Goal: Information Seeking & Learning: Learn about a topic

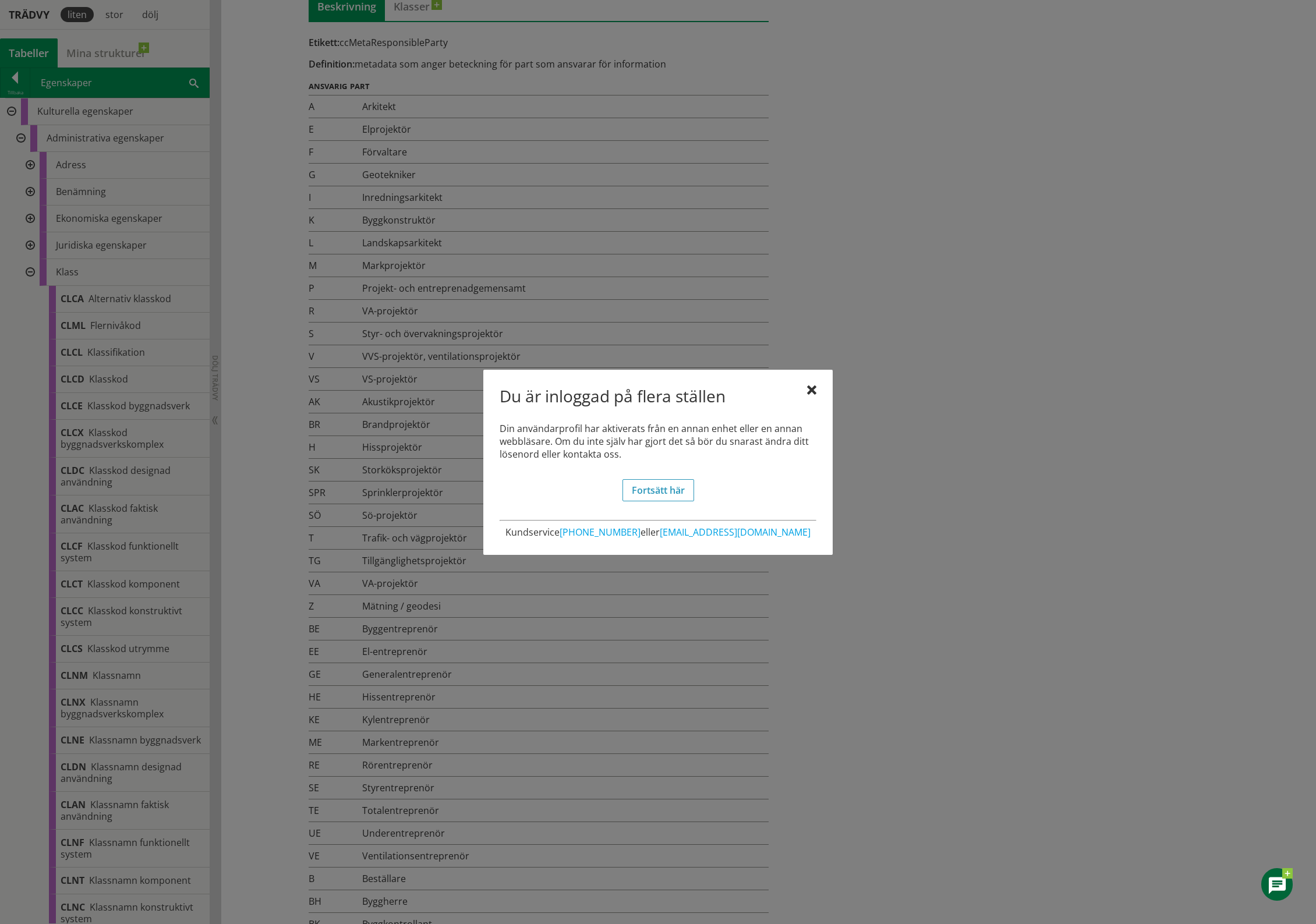
scroll to position [452, 0]
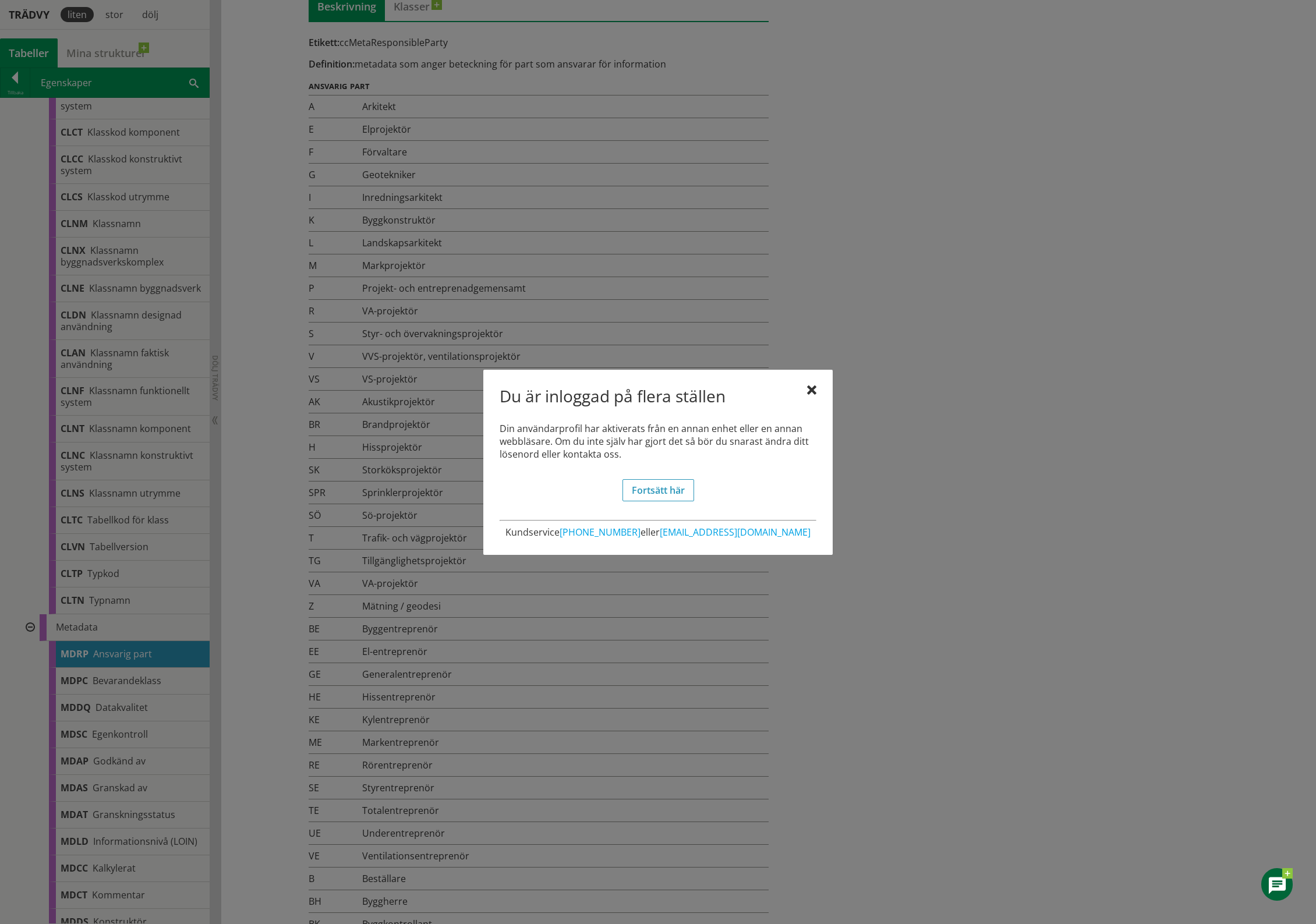
click at [812, 379] on div "Du är inloggad på flera ställen Din användarprofil har aktiverats från en annan…" at bounding box center [657, 462] width 349 height 185
click at [642, 496] on link "Fortsätt här" at bounding box center [659, 489] width 72 height 22
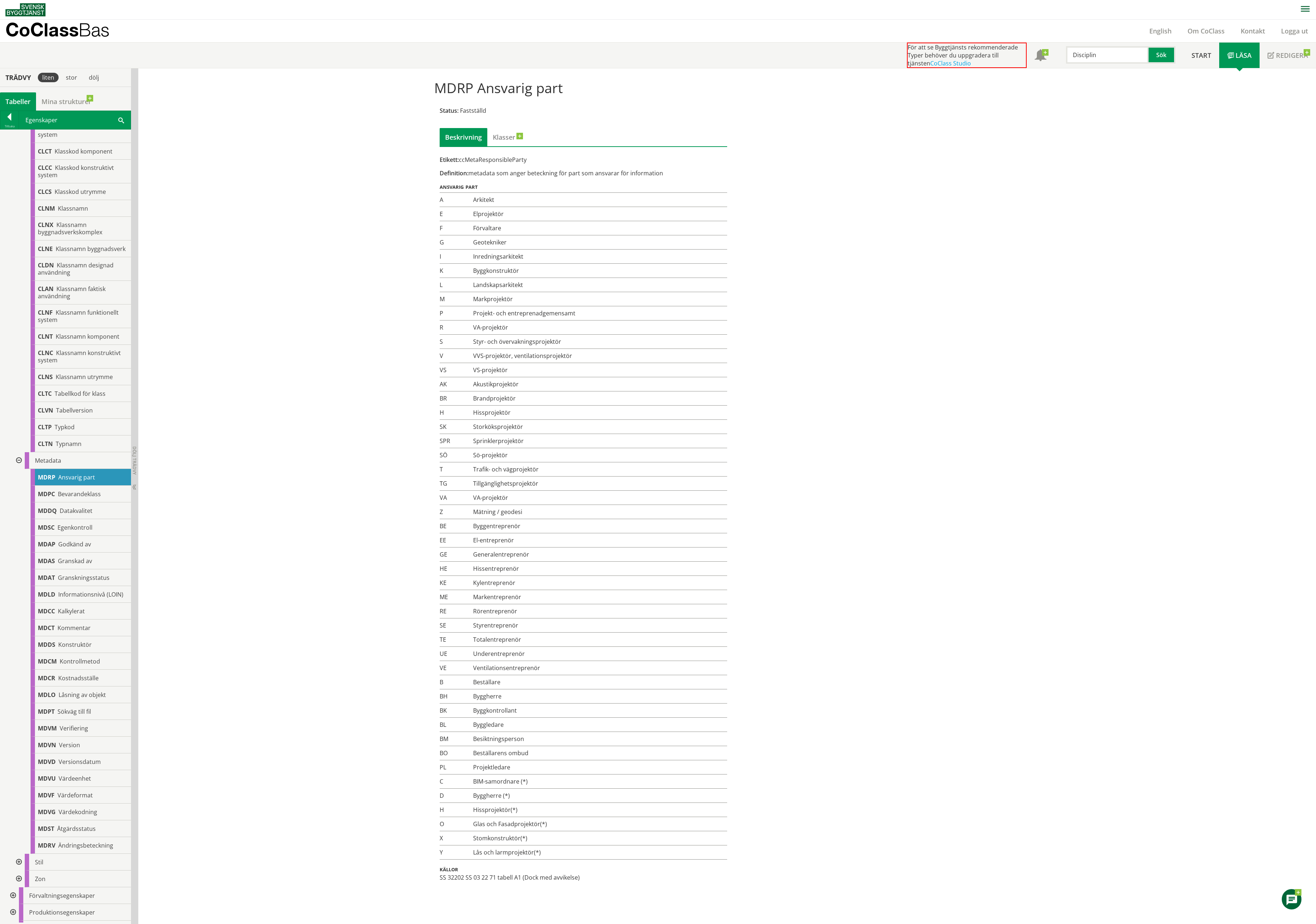
scroll to position [2, 0]
click at [822, 507] on div "MDRP Ansvarig part Status: Fastställd Beskrivning Klasser Etikett: ccMetaRespon…" at bounding box center [727, 496] width 1178 height 856
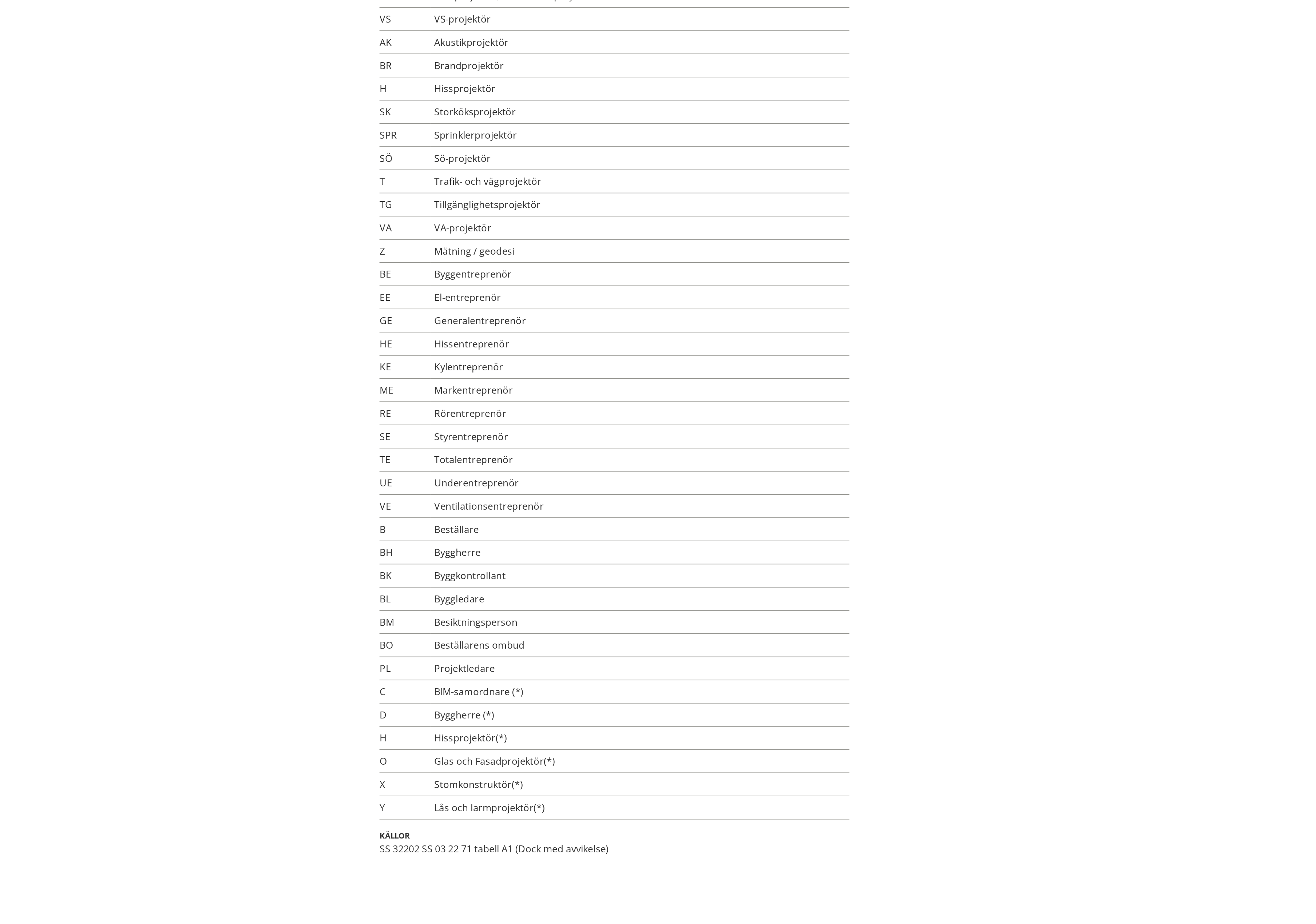
scroll to position [0, 0]
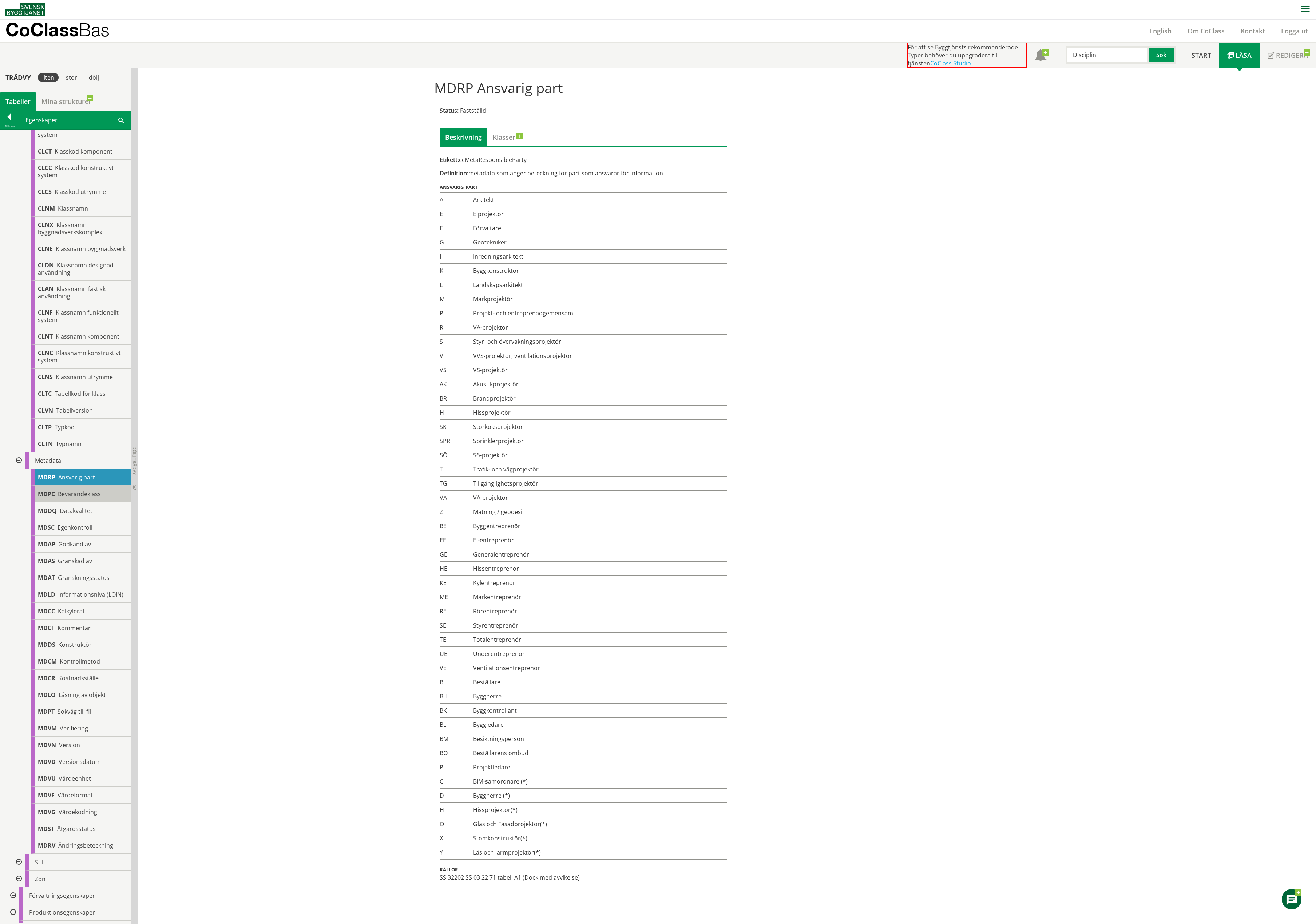
click at [77, 498] on span "Bevarandeklass" at bounding box center [79, 494] width 43 height 8
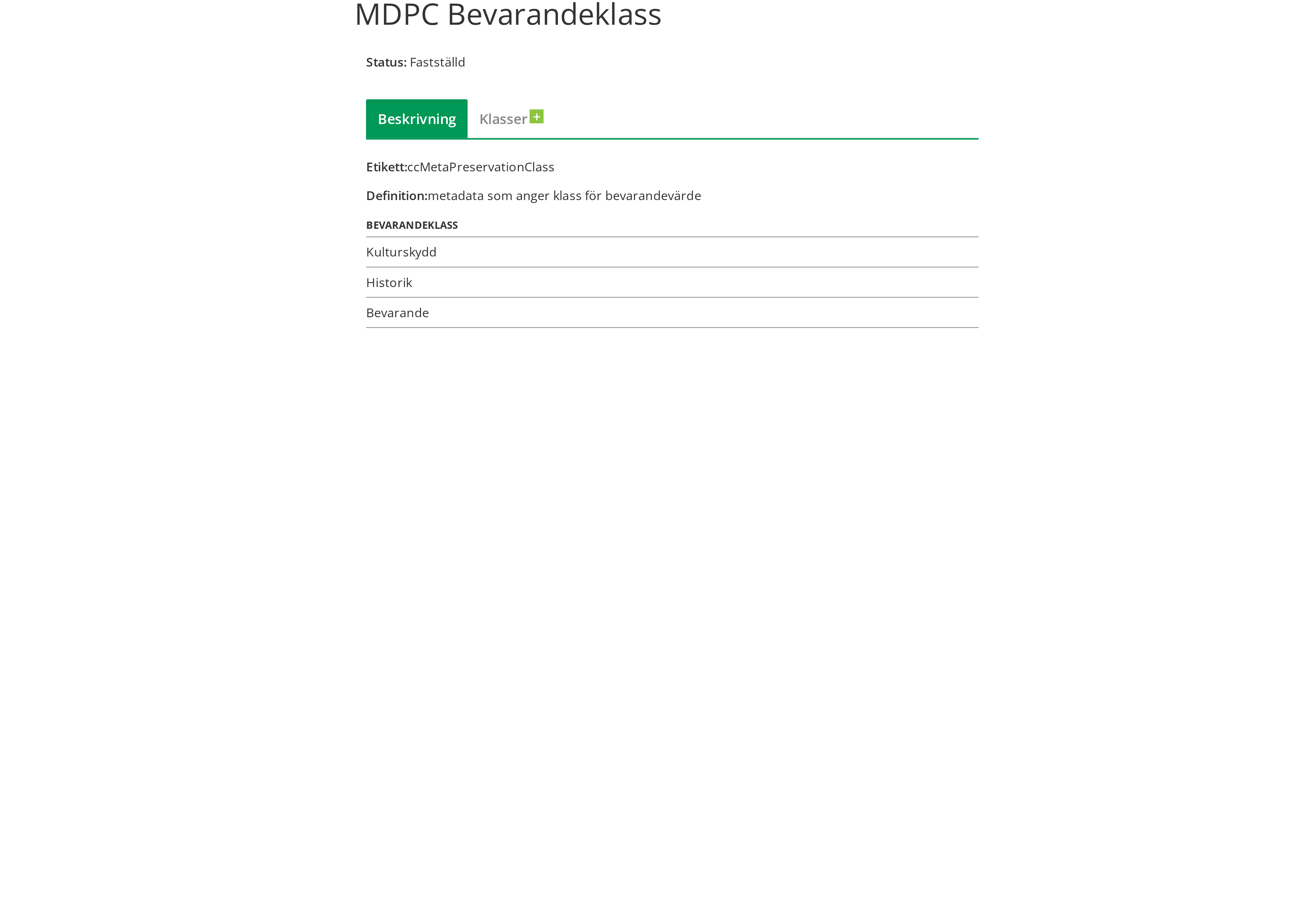
click at [457, 201] on td "Kulturskydd" at bounding box center [575, 200] width 271 height 14
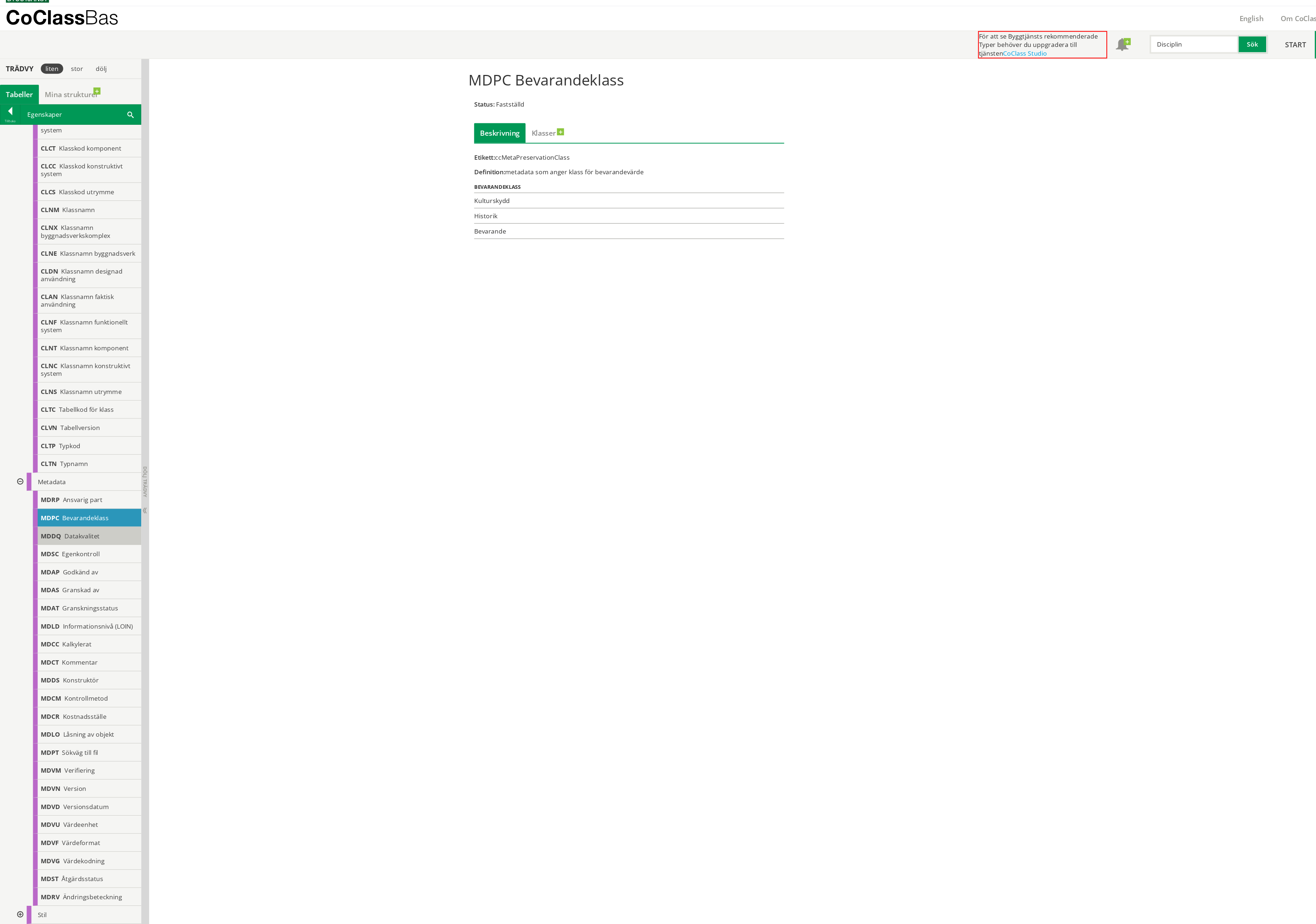
click at [53, 515] on span "MDDQ" at bounding box center [47, 511] width 19 height 8
click at [55, 536] on div "MDSC Egenkontroll" at bounding box center [81, 528] width 101 height 17
click at [56, 553] on div "MDAP Godkänd av" at bounding box center [81, 544] width 101 height 17
click at [62, 577] on div "MDAT Granskningsstatus" at bounding box center [81, 578] width 101 height 17
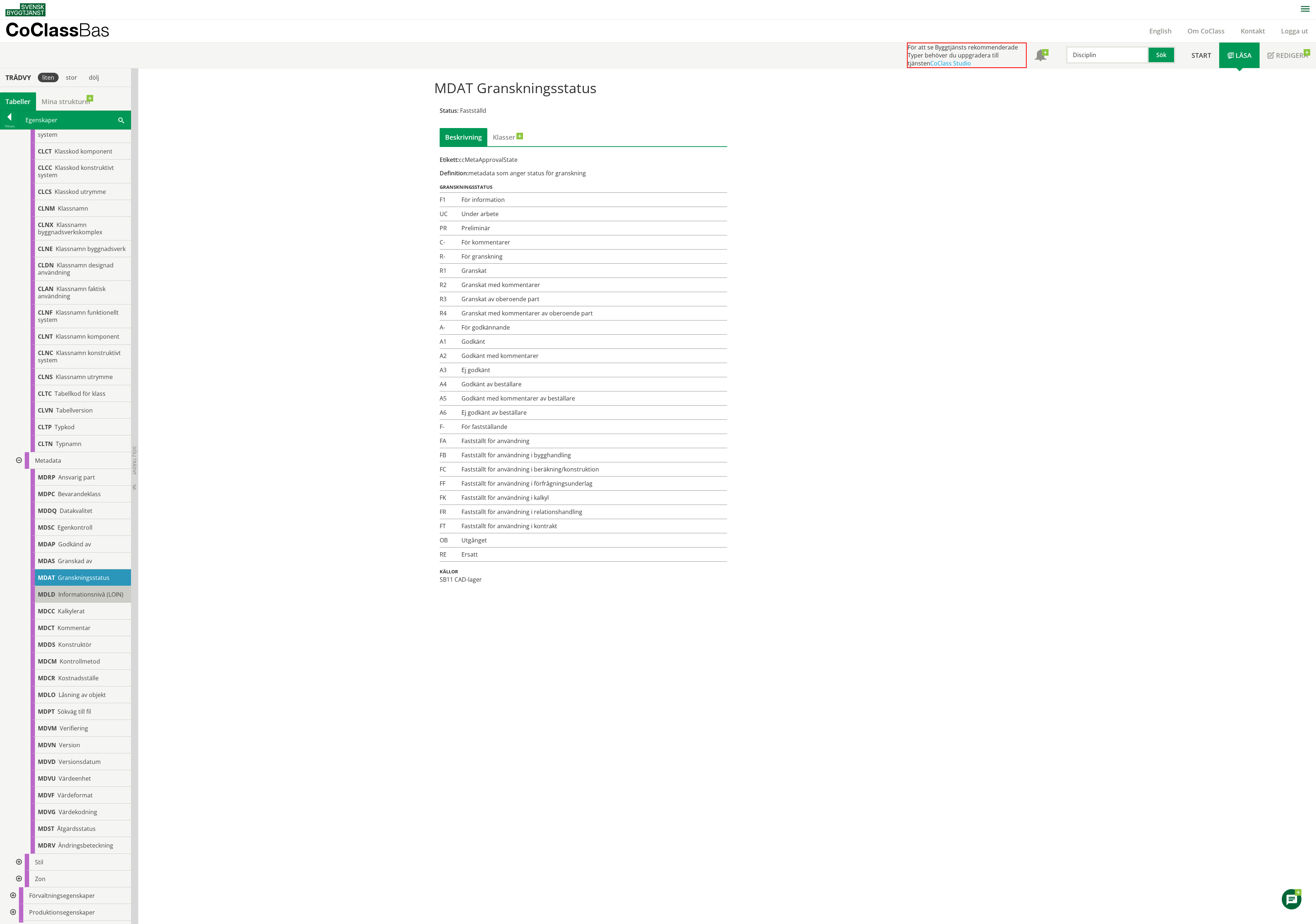
click at [70, 577] on span "Informationsnivå (LOIN)" at bounding box center [91, 595] width 65 height 8
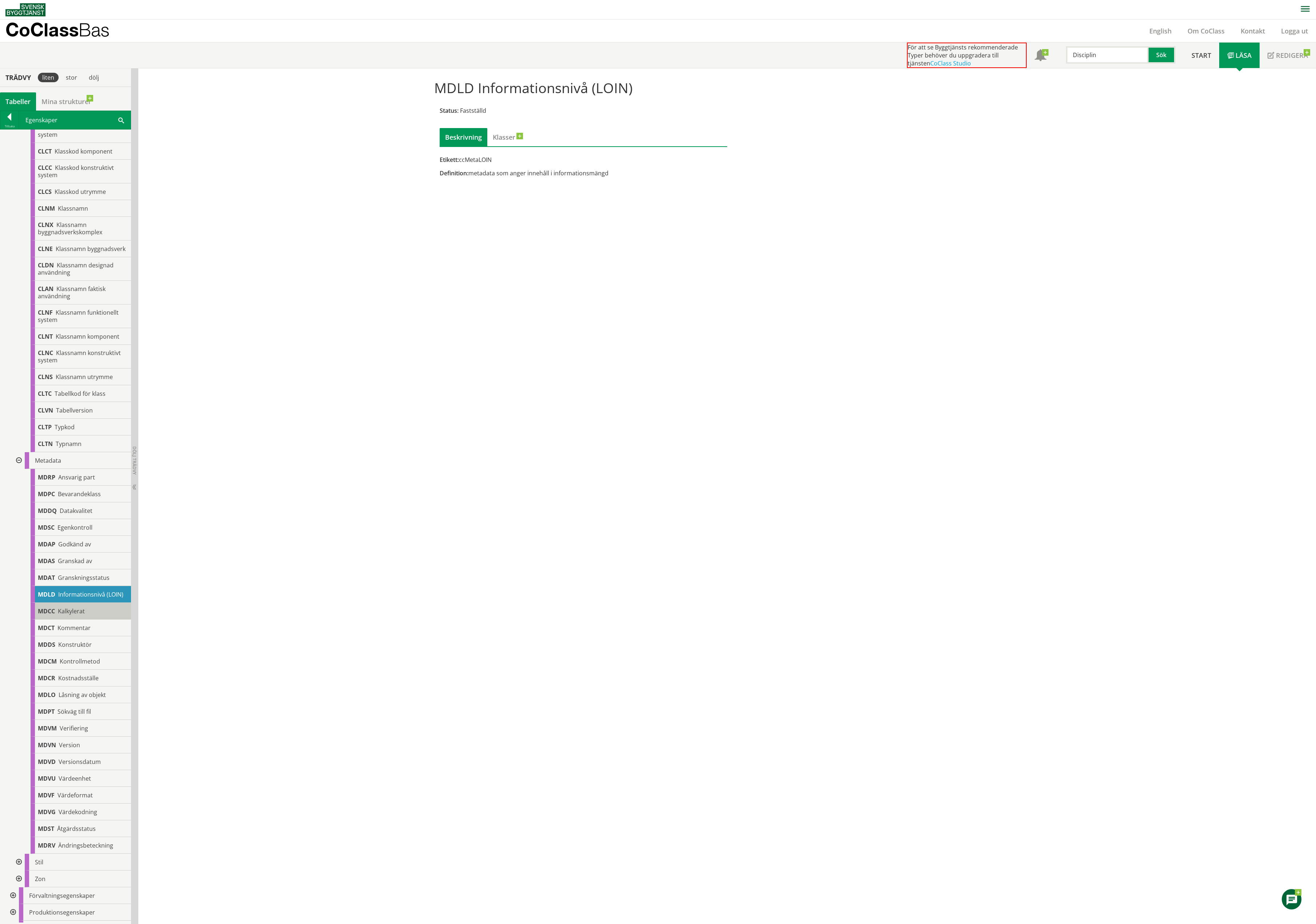
click at [63, 577] on div "MDCC Kalkylerat" at bounding box center [81, 611] width 101 height 17
click at [68, 577] on div "MDCT Kommentar" at bounding box center [81, 628] width 101 height 17
click at [72, 577] on div "MDDS Konstruktör" at bounding box center [81, 645] width 101 height 17
click at [70, 577] on div "MDLO Låsning av objekt" at bounding box center [81, 695] width 101 height 17
click at [69, 577] on span "Kostnadsställe" at bounding box center [78, 678] width 40 height 8
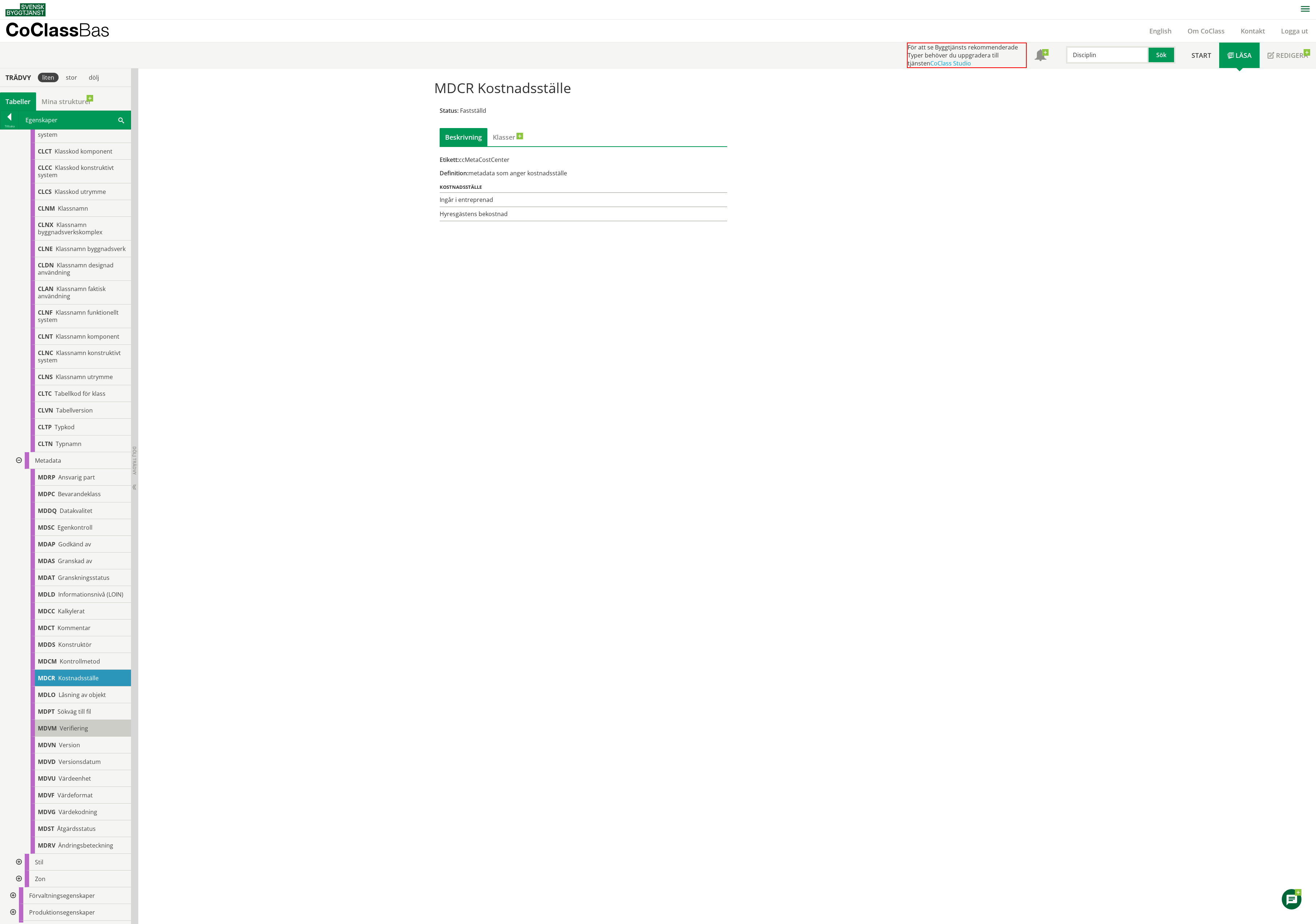
click at [70, 577] on span "Verifiering" at bounding box center [74, 728] width 29 height 8
click at [75, 577] on div "MDVN Version" at bounding box center [81, 745] width 101 height 17
drag, startPoint x: 74, startPoint y: 817, endPoint x: 74, endPoint y: 822, distance: 5.0
click at [74, 577] on div "MDVU Värdeenhet" at bounding box center [81, 778] width 101 height 17
click at [72, 577] on div "MDVF Värdeformat" at bounding box center [81, 795] width 101 height 17
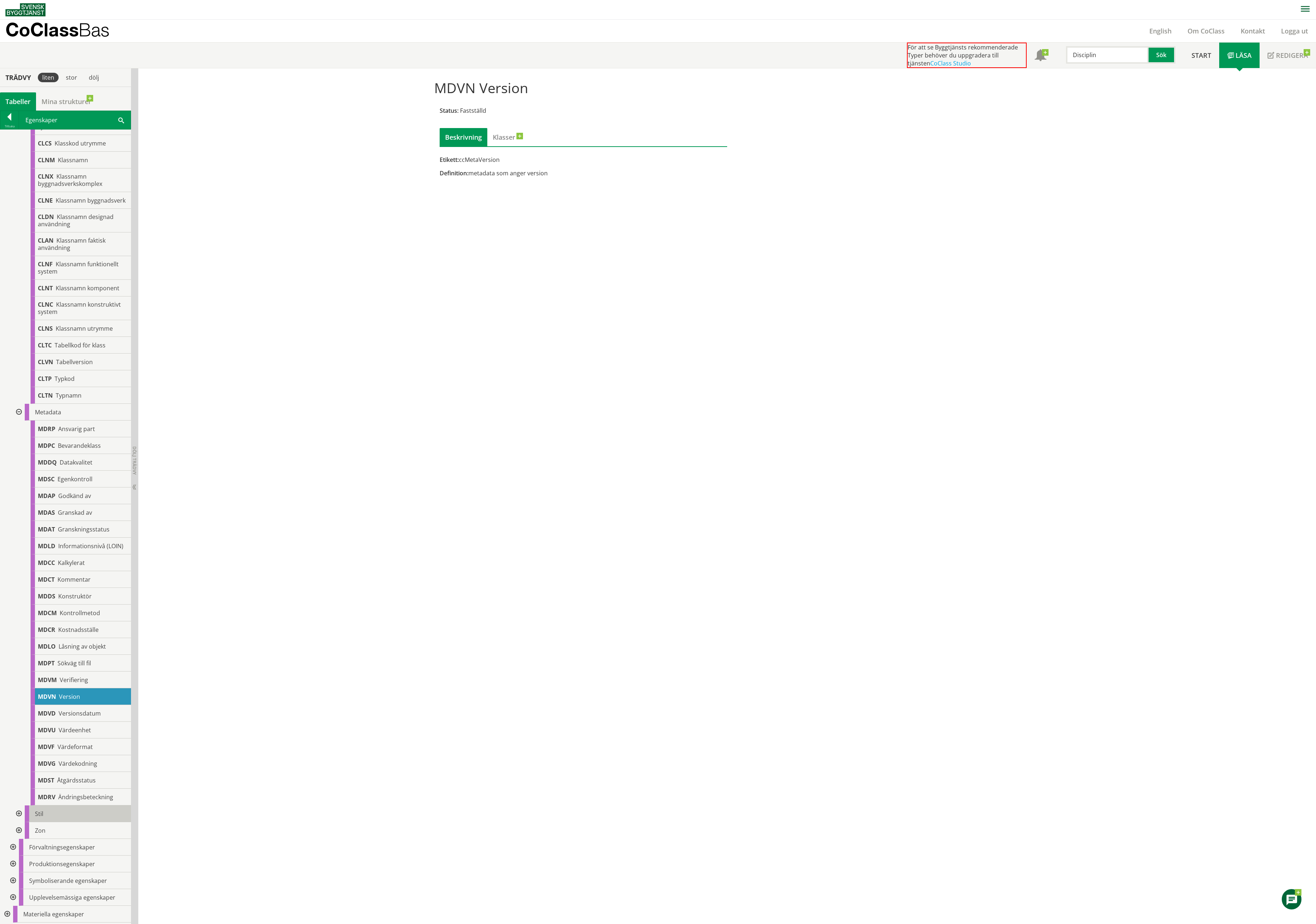
scroll to position [364, 0]
click at [65, 577] on span "Åtgärdsstatus" at bounding box center [77, 780] width 39 height 8
click at [51, 577] on div "Stil" at bounding box center [78, 814] width 106 height 17
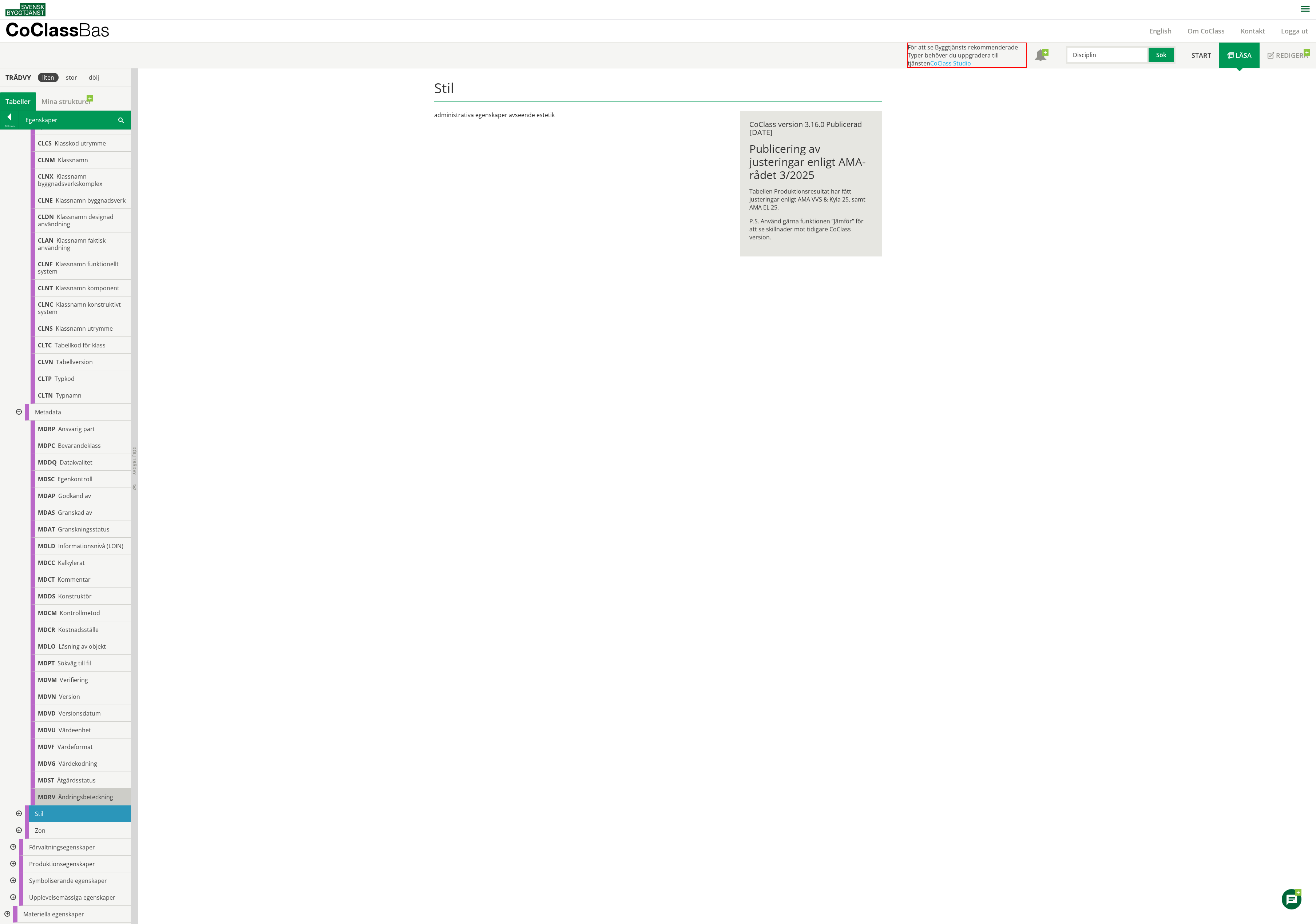
click at [72, 577] on body "AMA AMA Beskrivningsverktyg AMA Funktion BSAB Bygginfo Byggjura Byggkatalogen […" at bounding box center [658, 462] width 1316 height 924
click at [63, 577] on span "Åtgärdsstatus" at bounding box center [77, 780] width 39 height 8
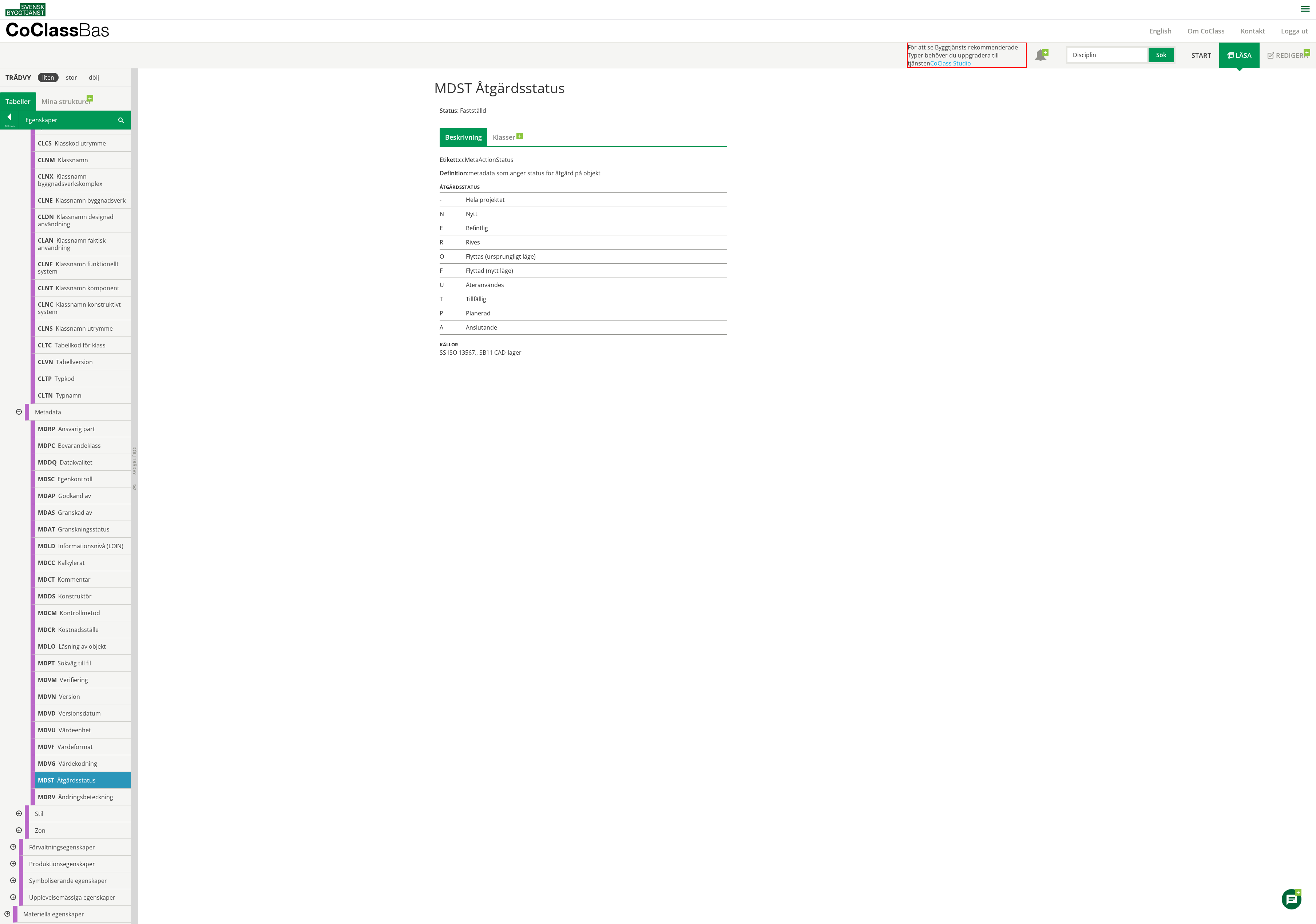
scroll to position [73, 0]
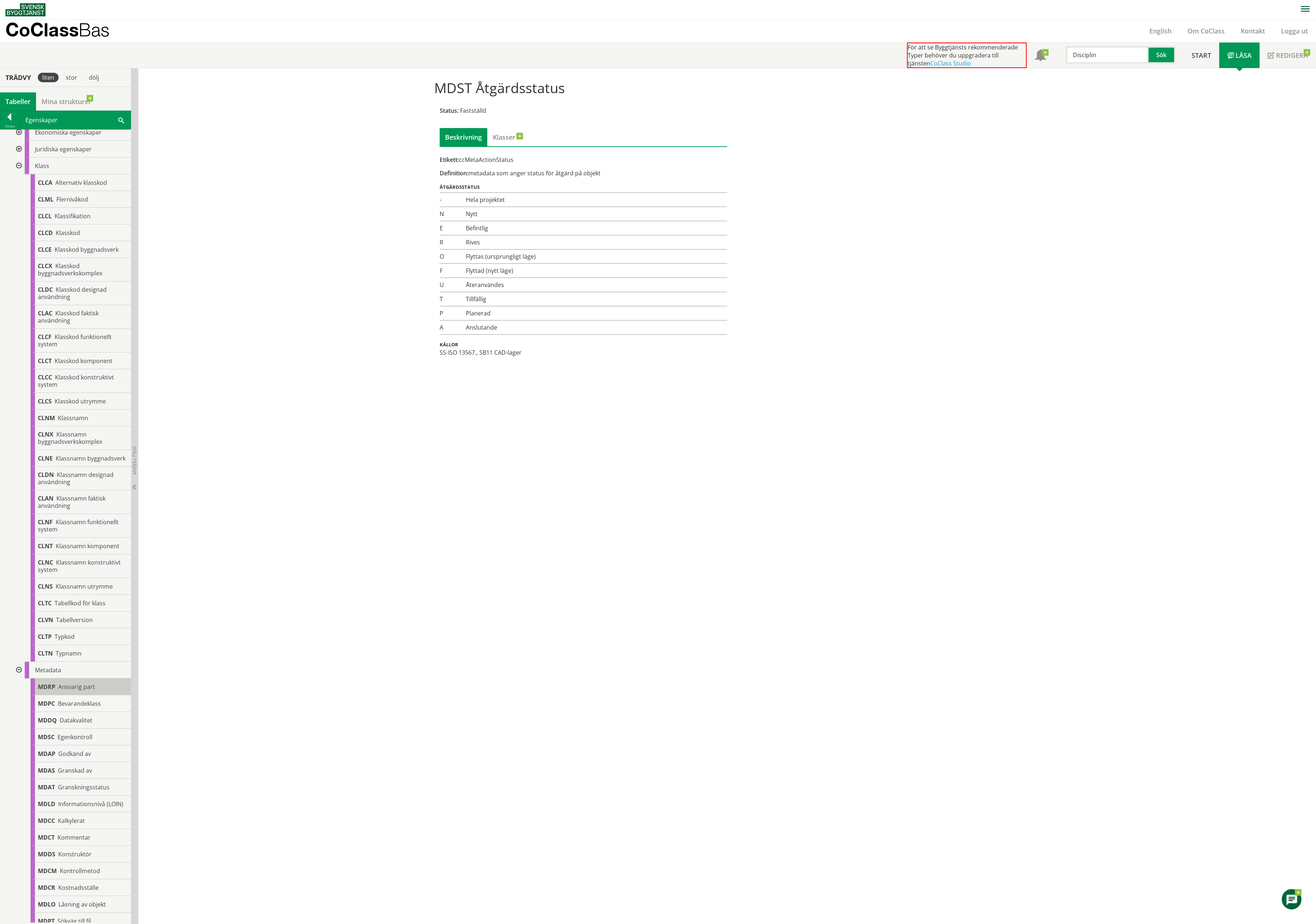
click at [74, 577] on span "Ansvarig part" at bounding box center [77, 687] width 37 height 8
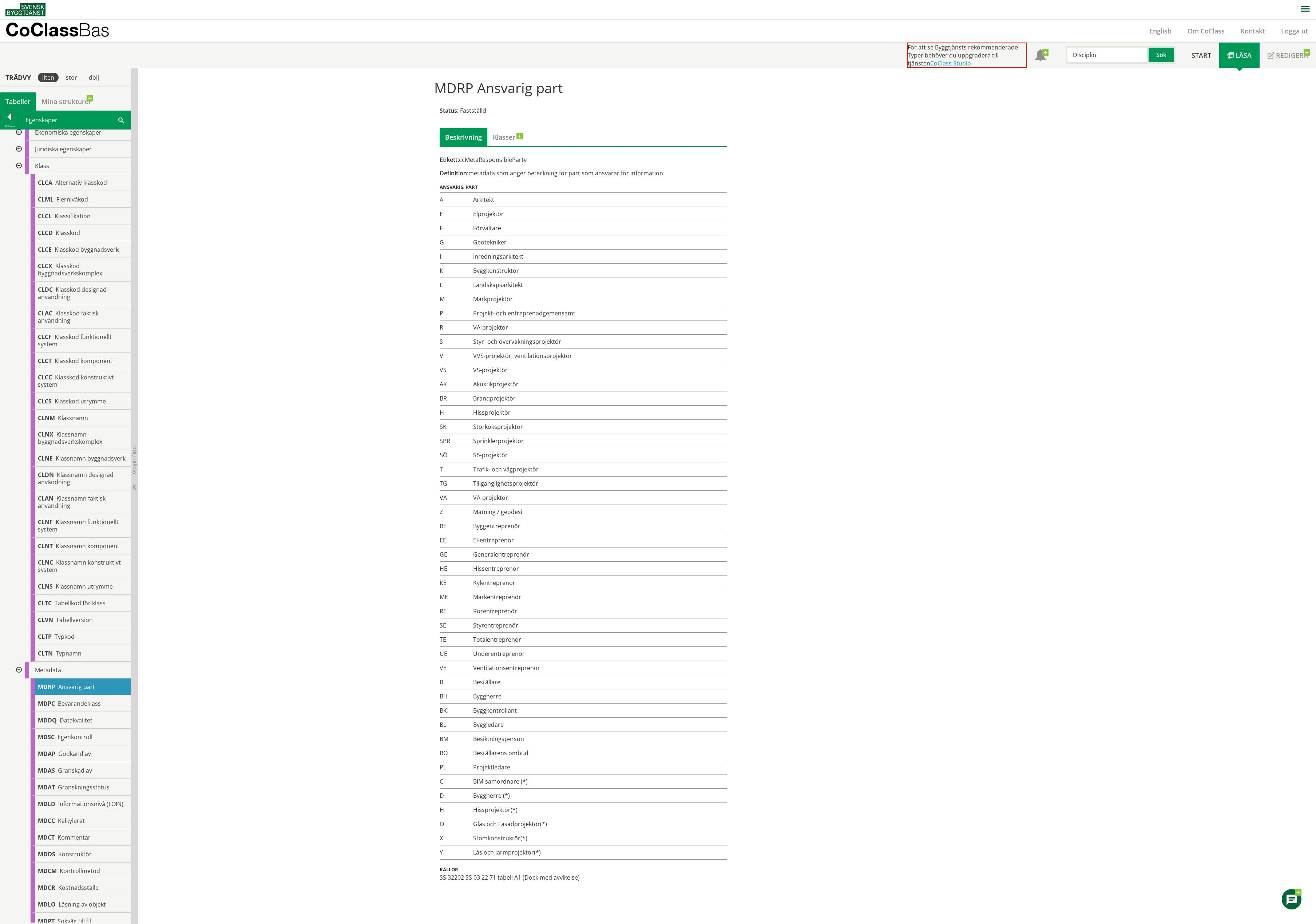
drag, startPoint x: 451, startPoint y: 166, endPoint x: 518, endPoint y: 187, distance: 70.2
click at [518, 187] on div "MDRP Ansvarig part Status: Fastställd Beskrivning Klasser Etikett: ccMetaRespon…" at bounding box center [658, 480] width 459 height 812
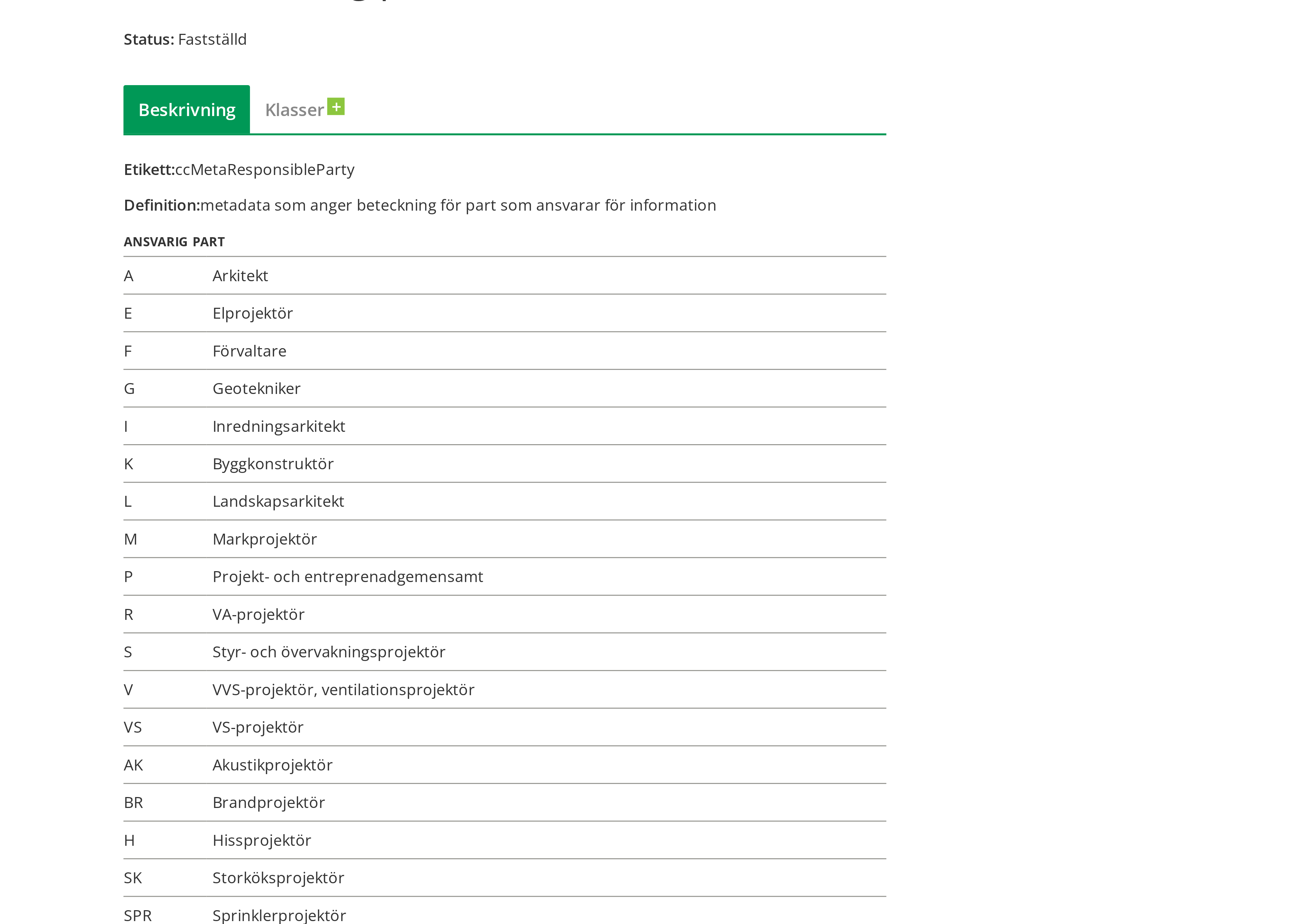
drag, startPoint x: 514, startPoint y: 161, endPoint x: 459, endPoint y: 161, distance: 55.0
click at [459, 161] on div "Etikett: ccMetaResponsibleParty" at bounding box center [583, 160] width 288 height 8
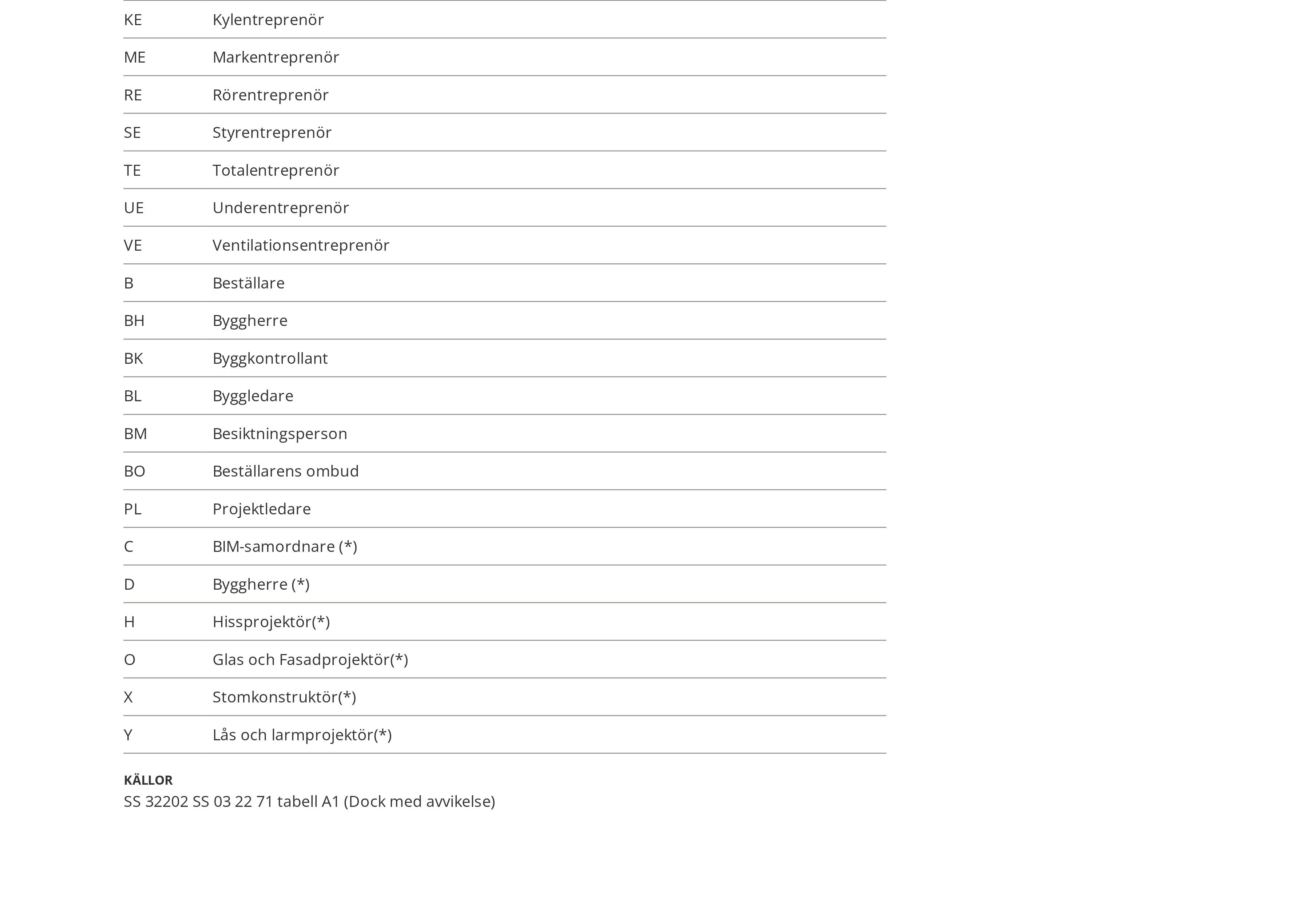
scroll to position [2, 0]
click at [568, 577] on div "SS 32202 SS 03 22 71 tabell A1 (Dock med avvikelse)" at bounding box center [583, 878] width 288 height 8
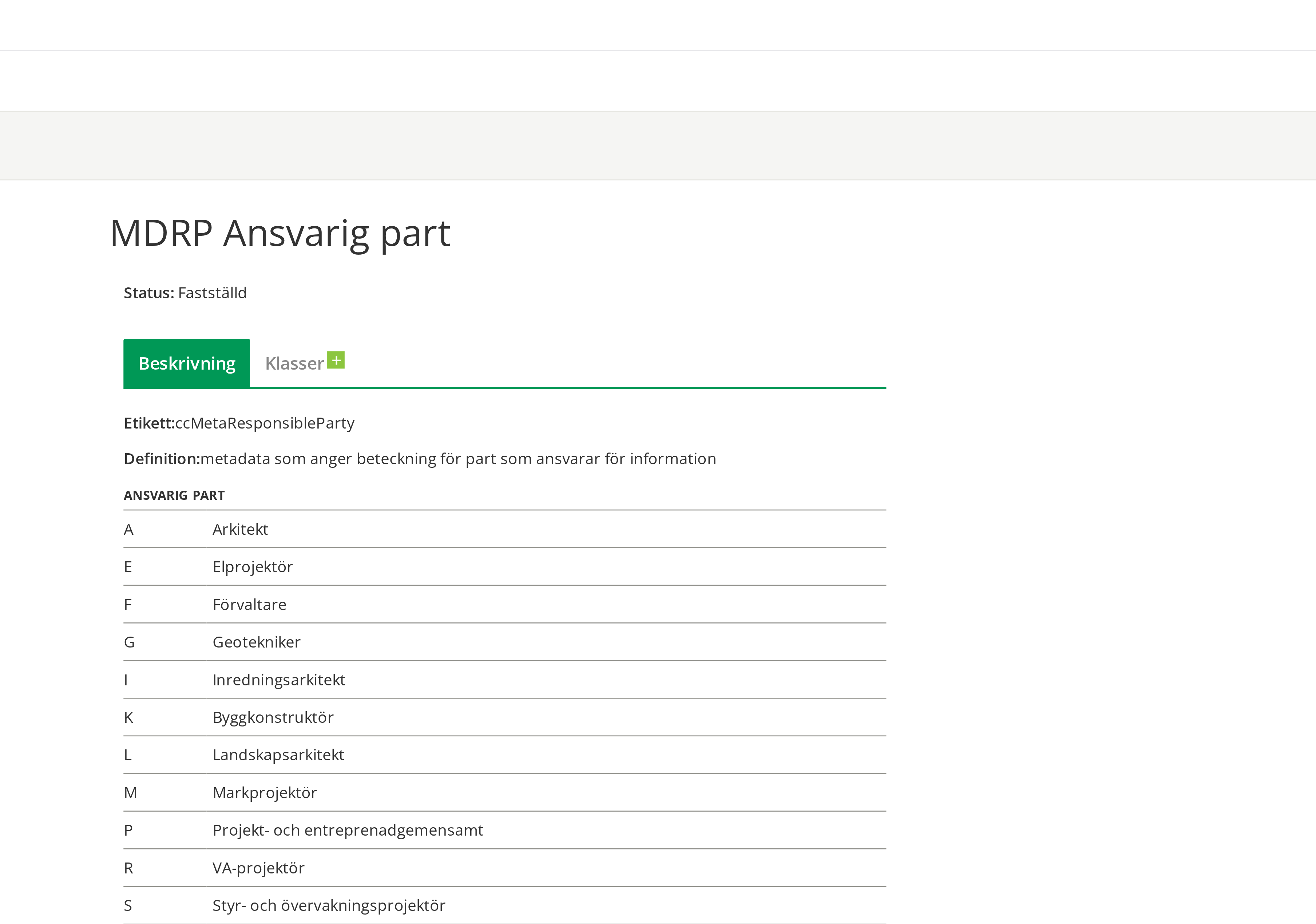
scroll to position [0, 0]
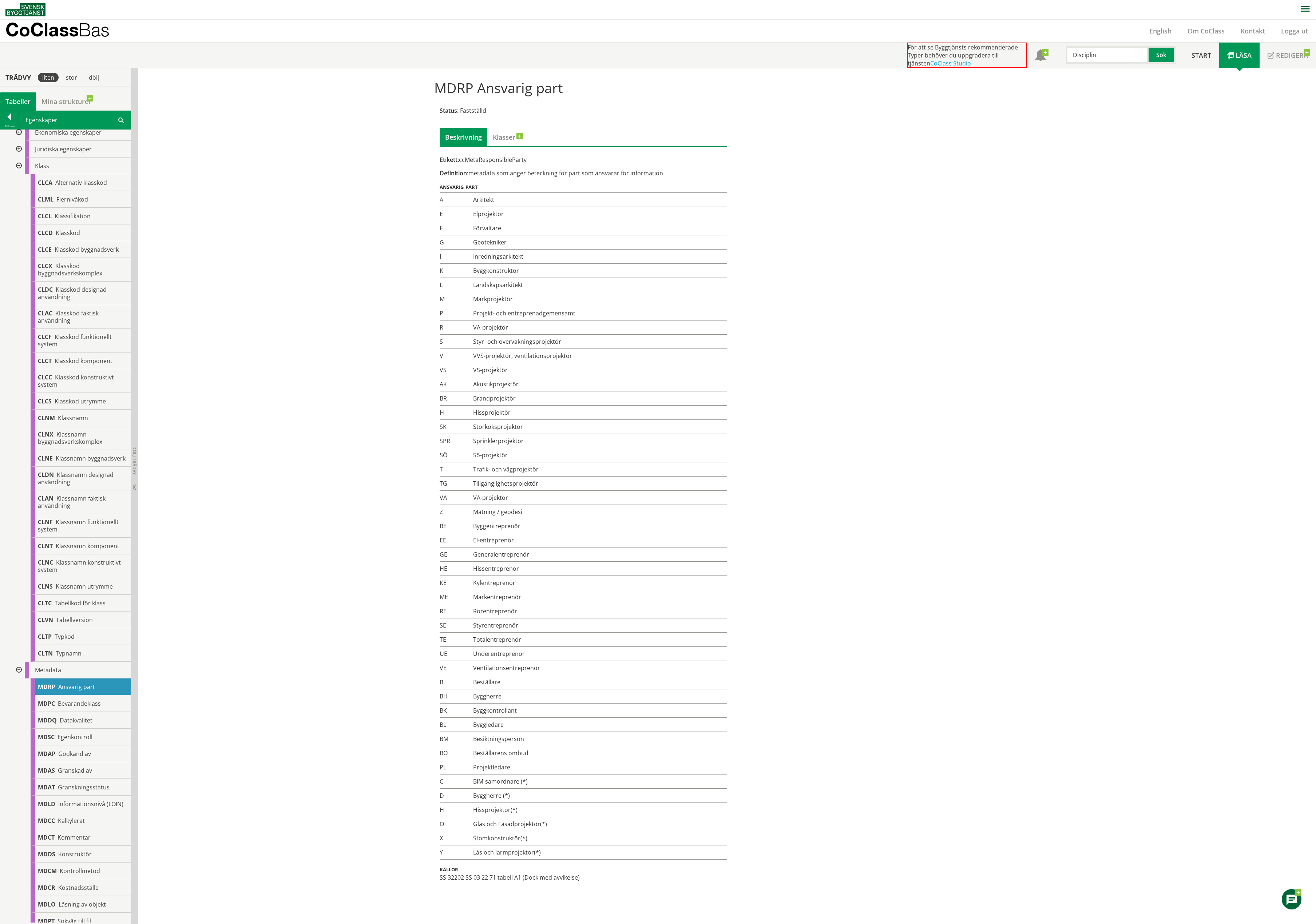
click at [822, 58] on input "Disciplin" at bounding box center [1108, 55] width 83 height 17
drag, startPoint x: 1100, startPoint y: 58, endPoint x: 1008, endPoint y: 70, distance: 92.8
click at [822, 70] on body "AMA AMA Beskrivningsverktyg AMA Funktion BSAB Bygginfo Byggjura Byggkatalogen […" at bounding box center [658, 462] width 1316 height 924
paste input "SS 03 22 71"
type input "SS 03 22 71"
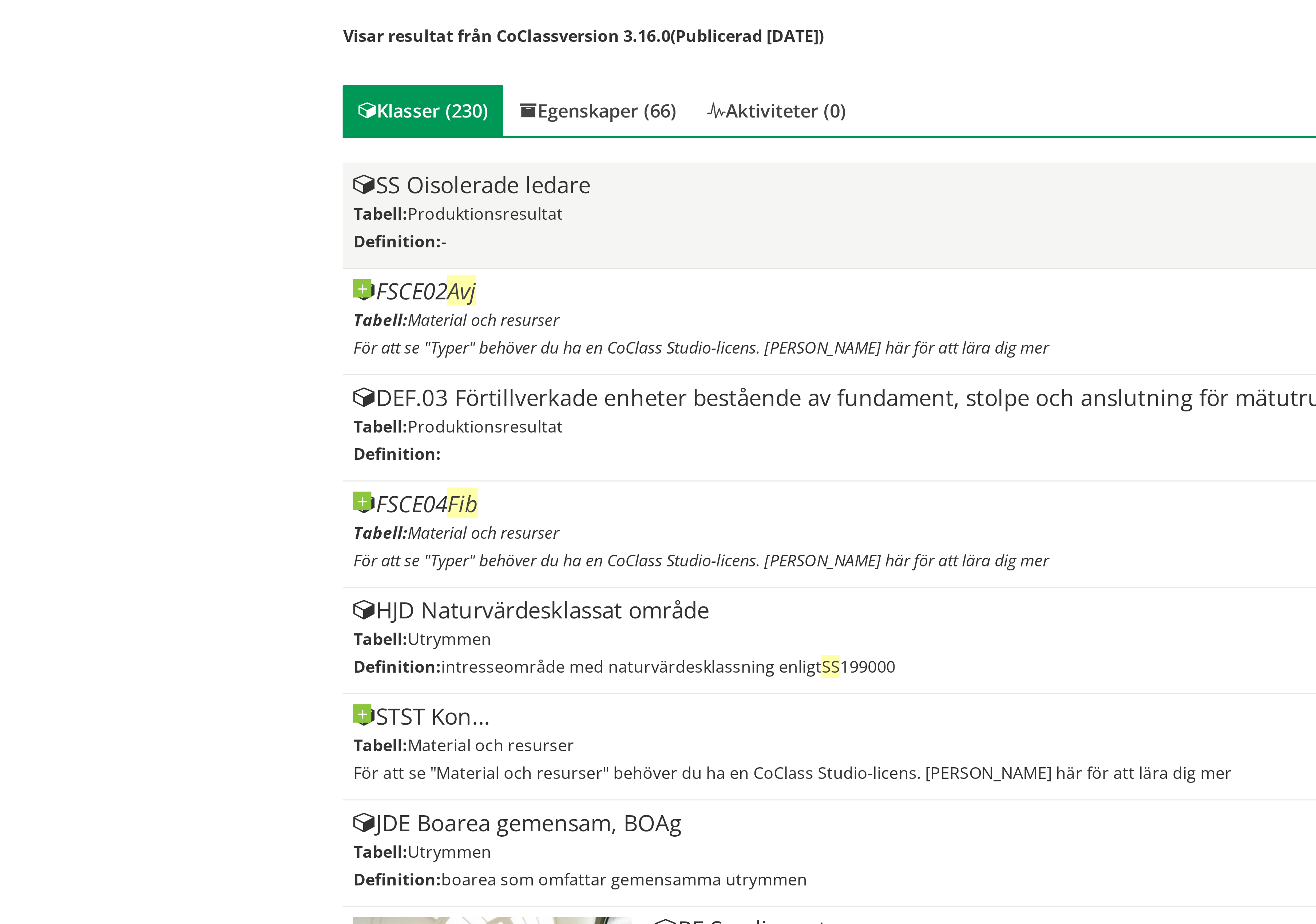
click at [485, 199] on div "SS Oisolerade ledare" at bounding box center [662, 195] width 448 height 9
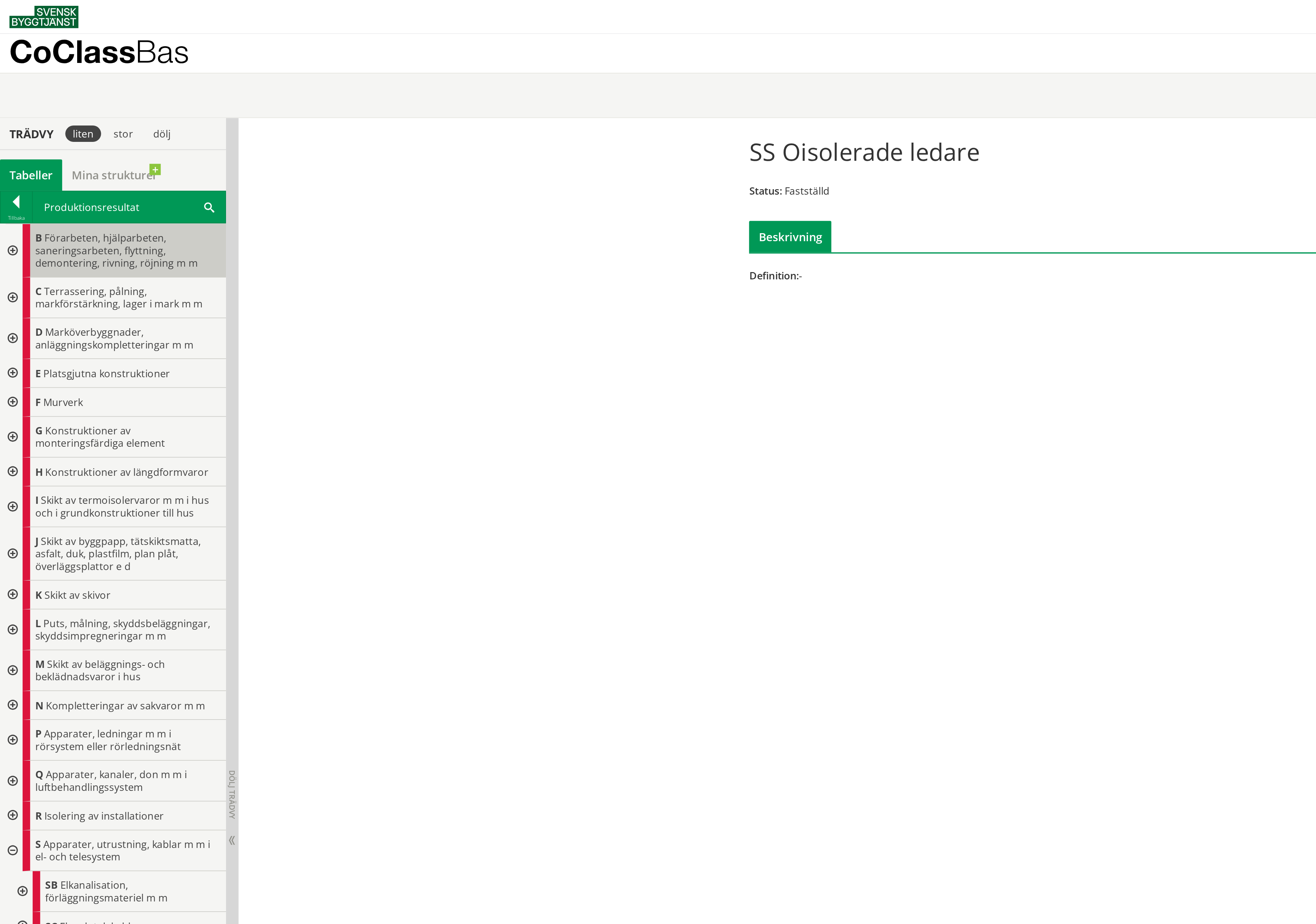
click at [69, 138] on span "Förarbeten, hjälparbeten, saneringsarbeten, flyttning, demontering, rivning, rö…" at bounding box center [67, 145] width 95 height 22
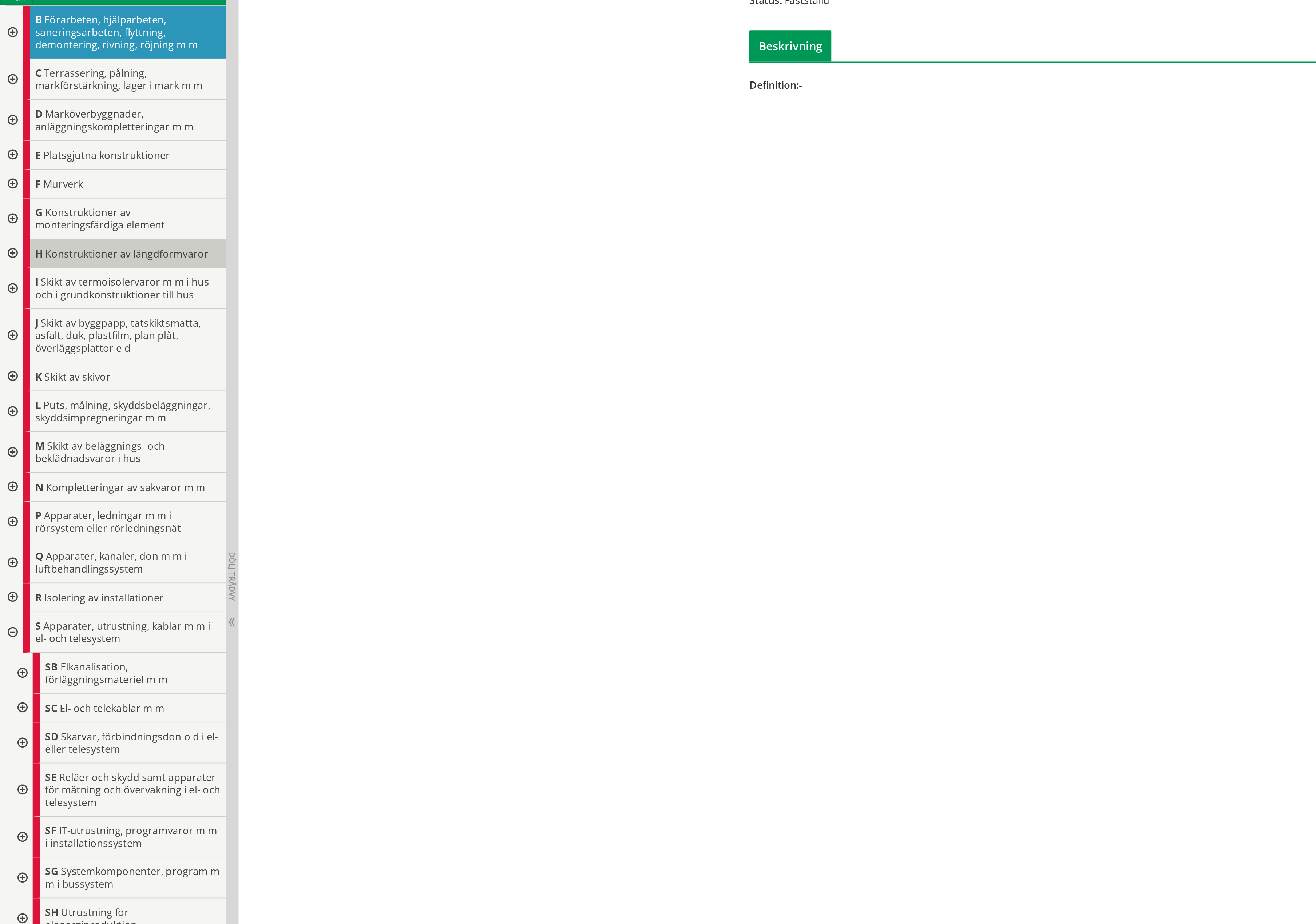
click at [77, 279] on div "H Konstruktioner av längdformvaror" at bounding box center [72, 273] width 118 height 17
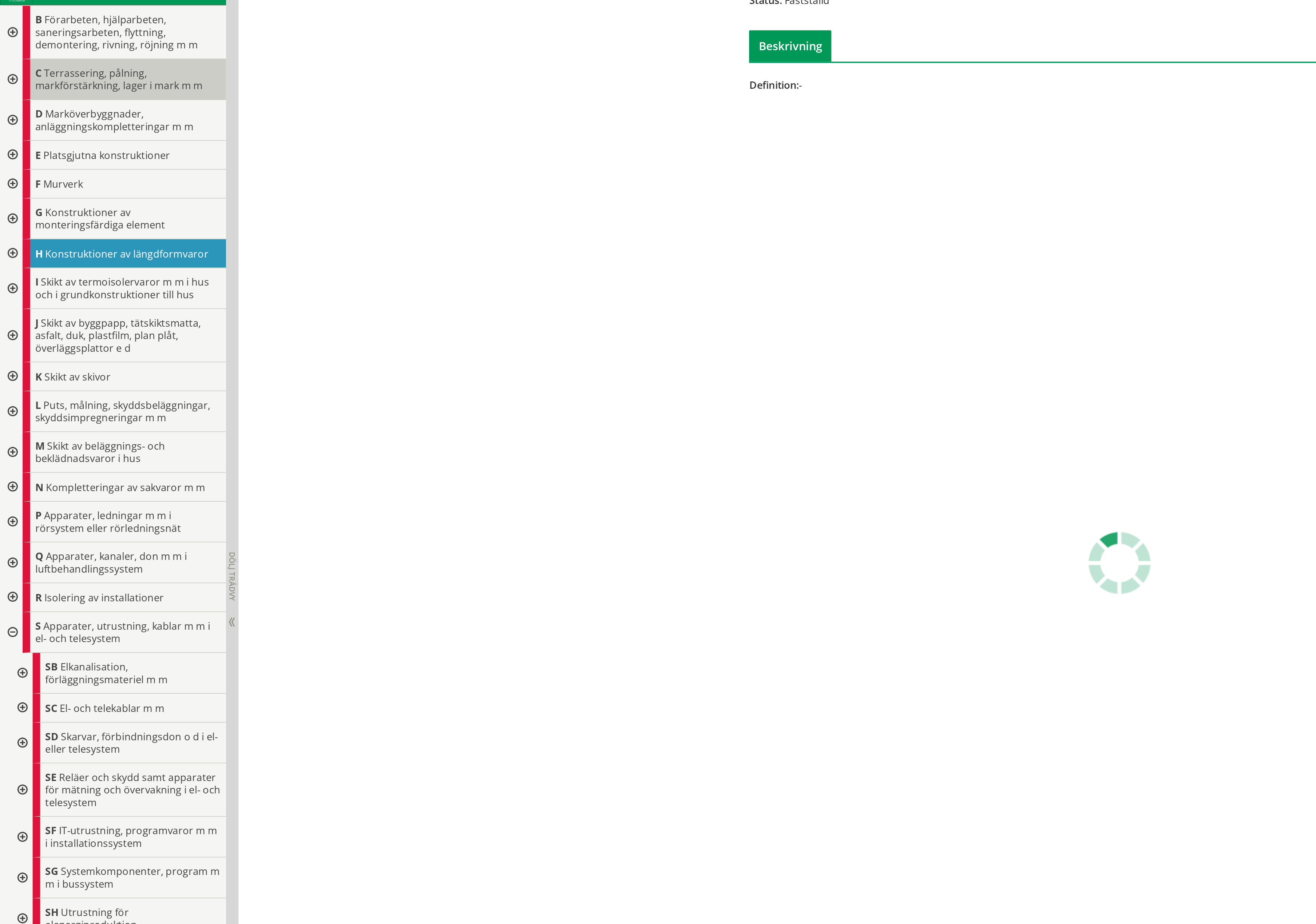
click at [51, 175] on span "Terrassering, pålning, markförstärkning, lager i mark m m" at bounding box center [69, 173] width 97 height 15
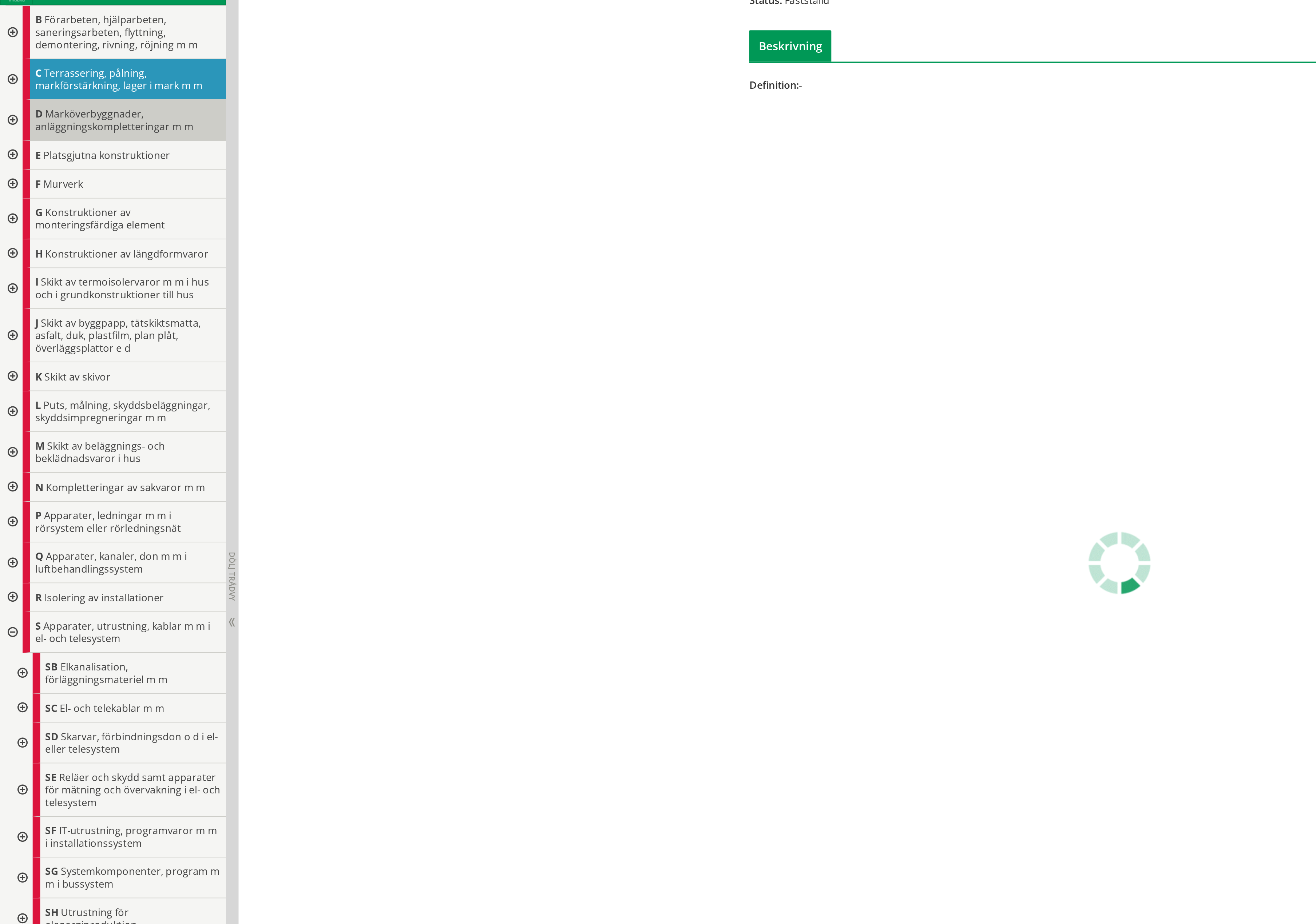
click at [63, 203] on span "Marköverbyggnader, anläggningskompletteringar m m" at bounding box center [66, 196] width 92 height 15
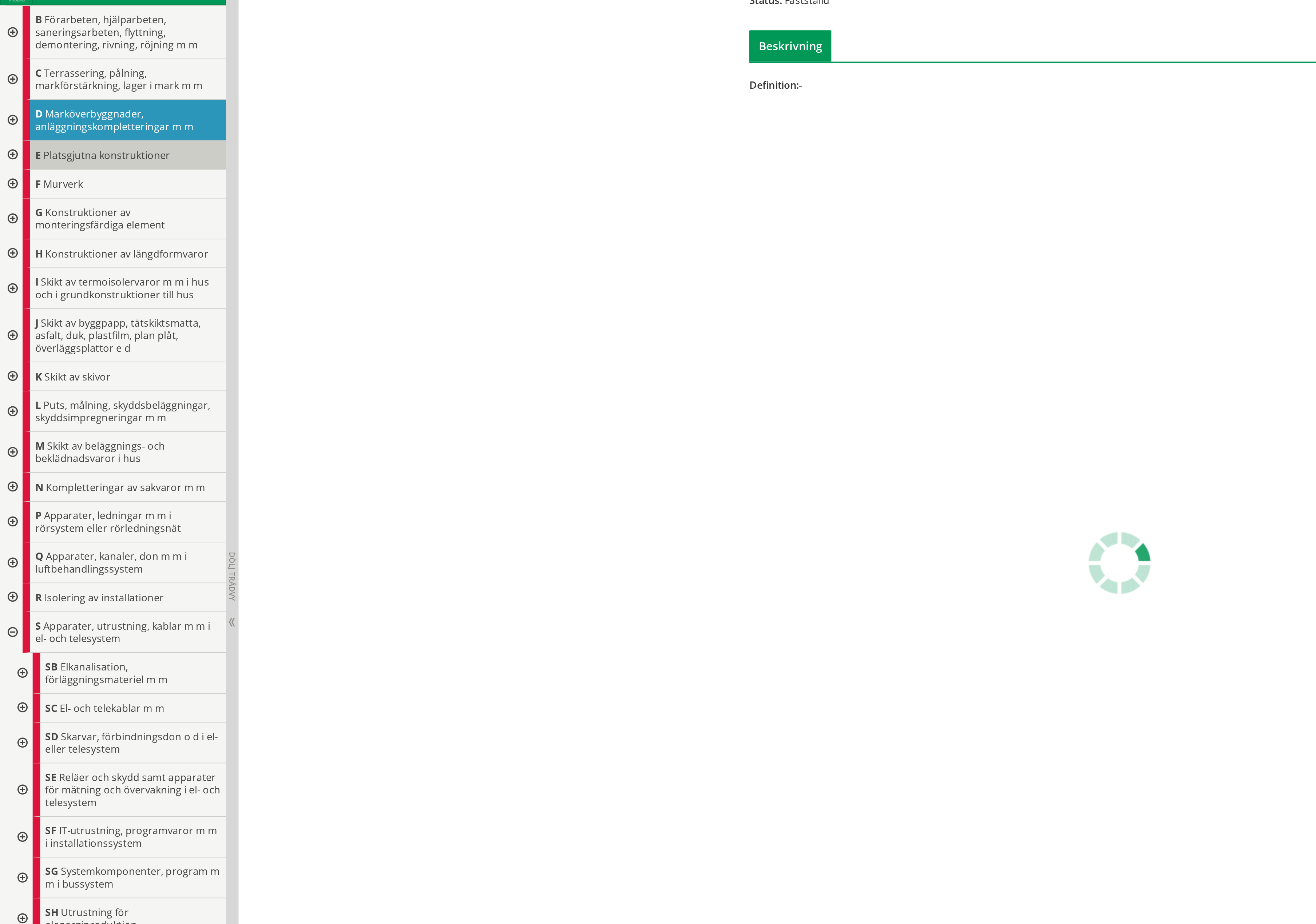
click at [62, 221] on span "Platsgjutna konstruktioner" at bounding box center [62, 217] width 74 height 8
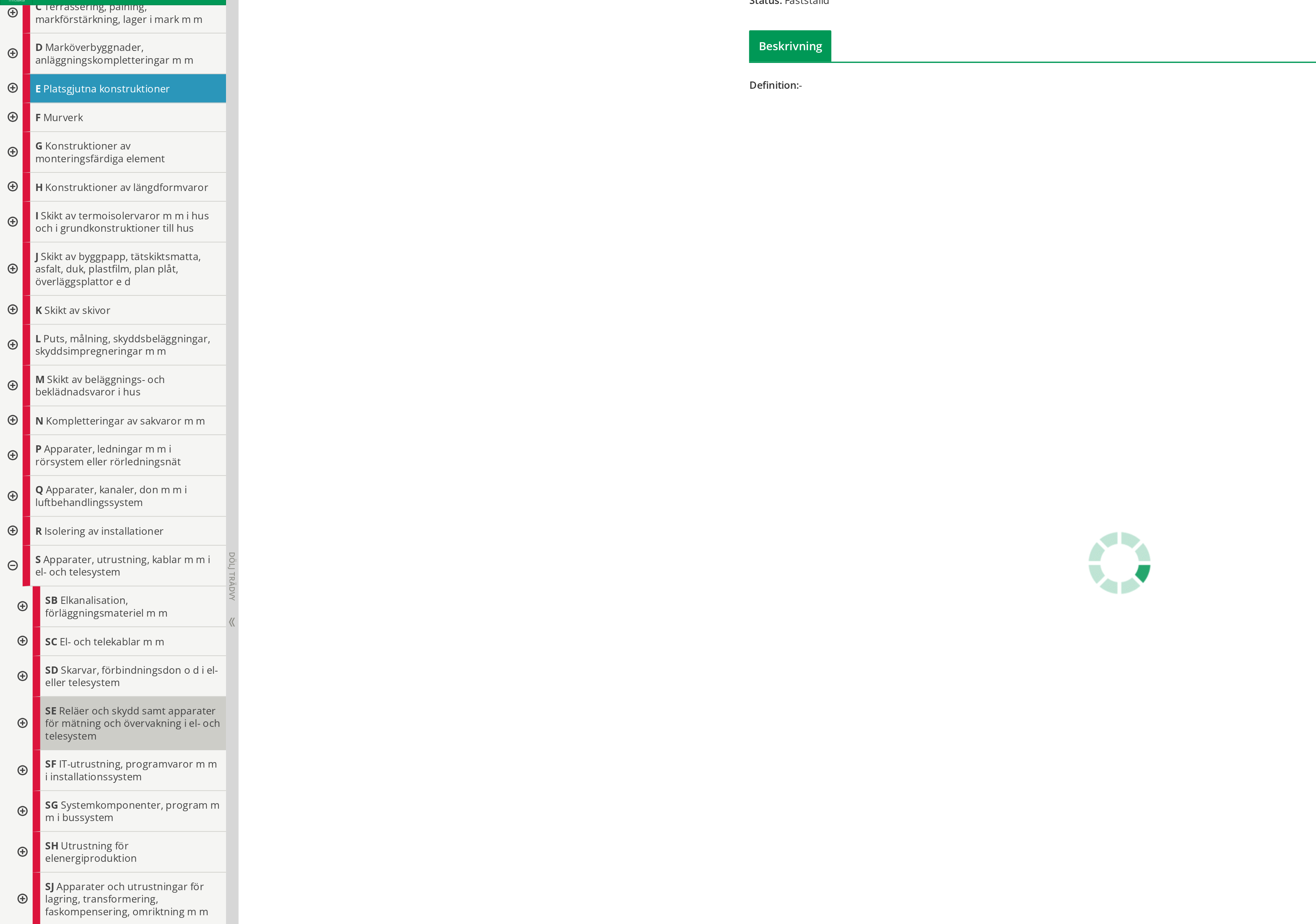
scroll to position [209, 0]
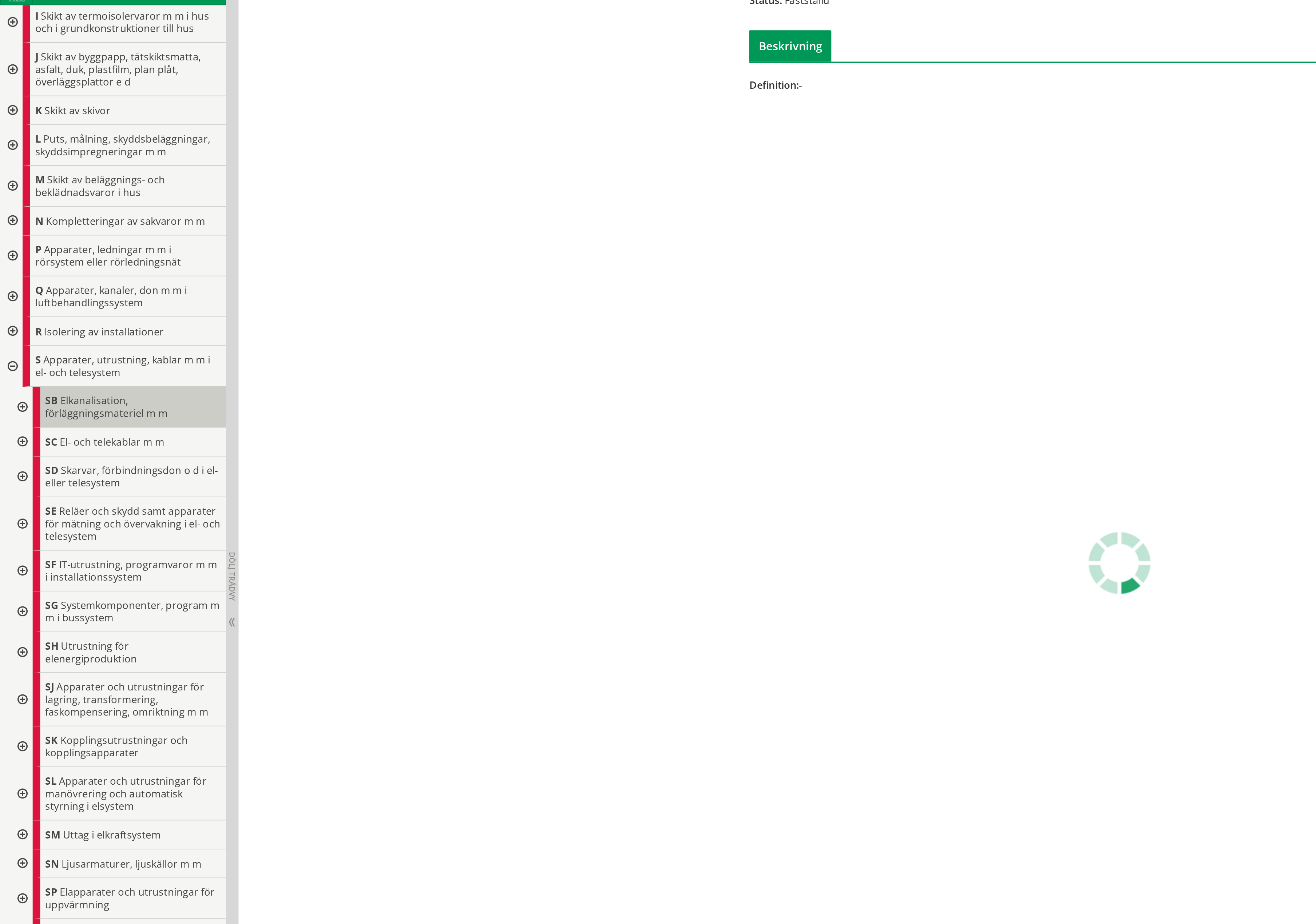
click at [60, 355] on span "Elkanalisation, förläggningsmateriel m m" at bounding box center [61, 363] width 71 height 15
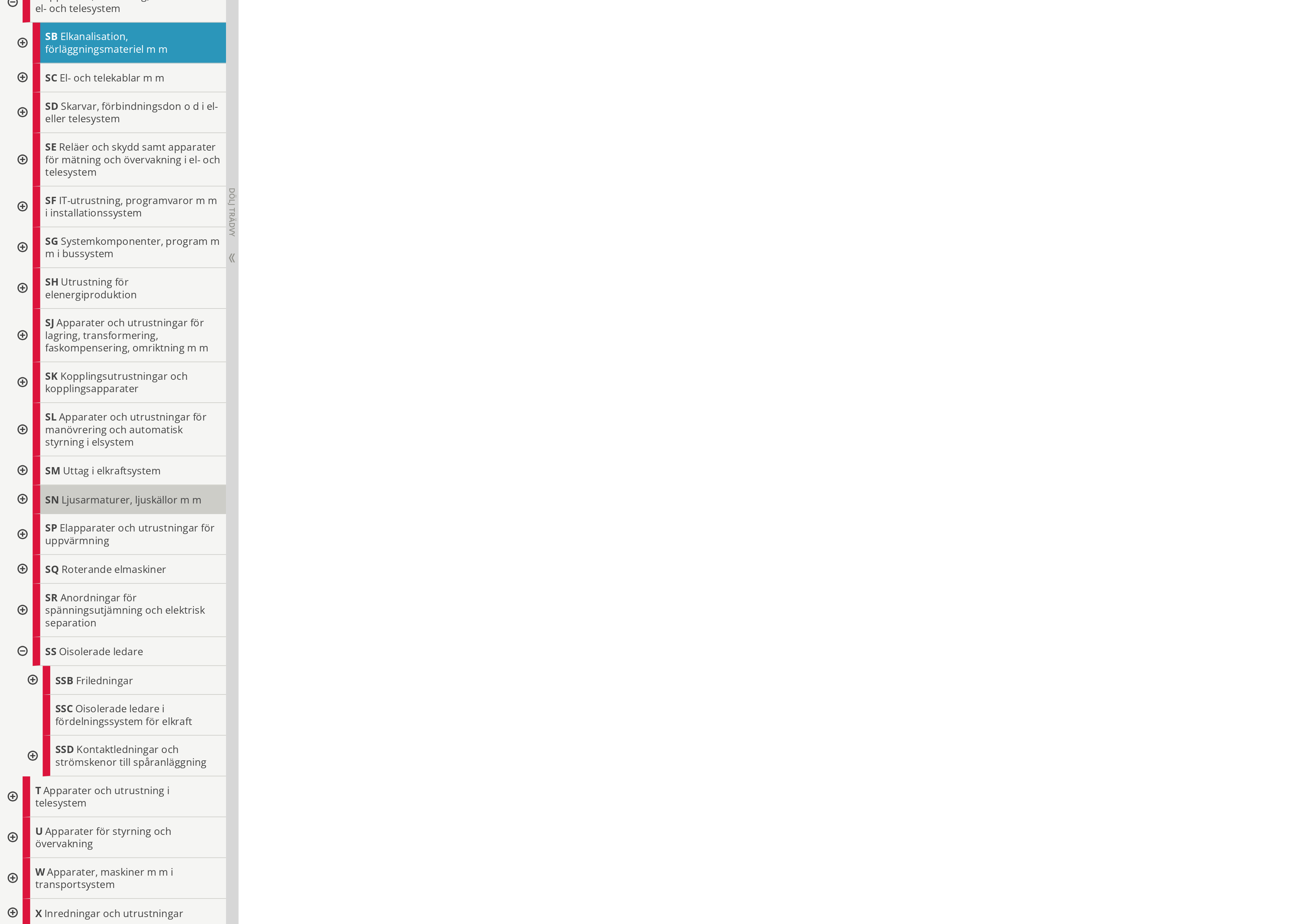
click at [68, 623] on span "Ljusarmaturer, ljuskällor m m" at bounding box center [76, 627] width 81 height 8
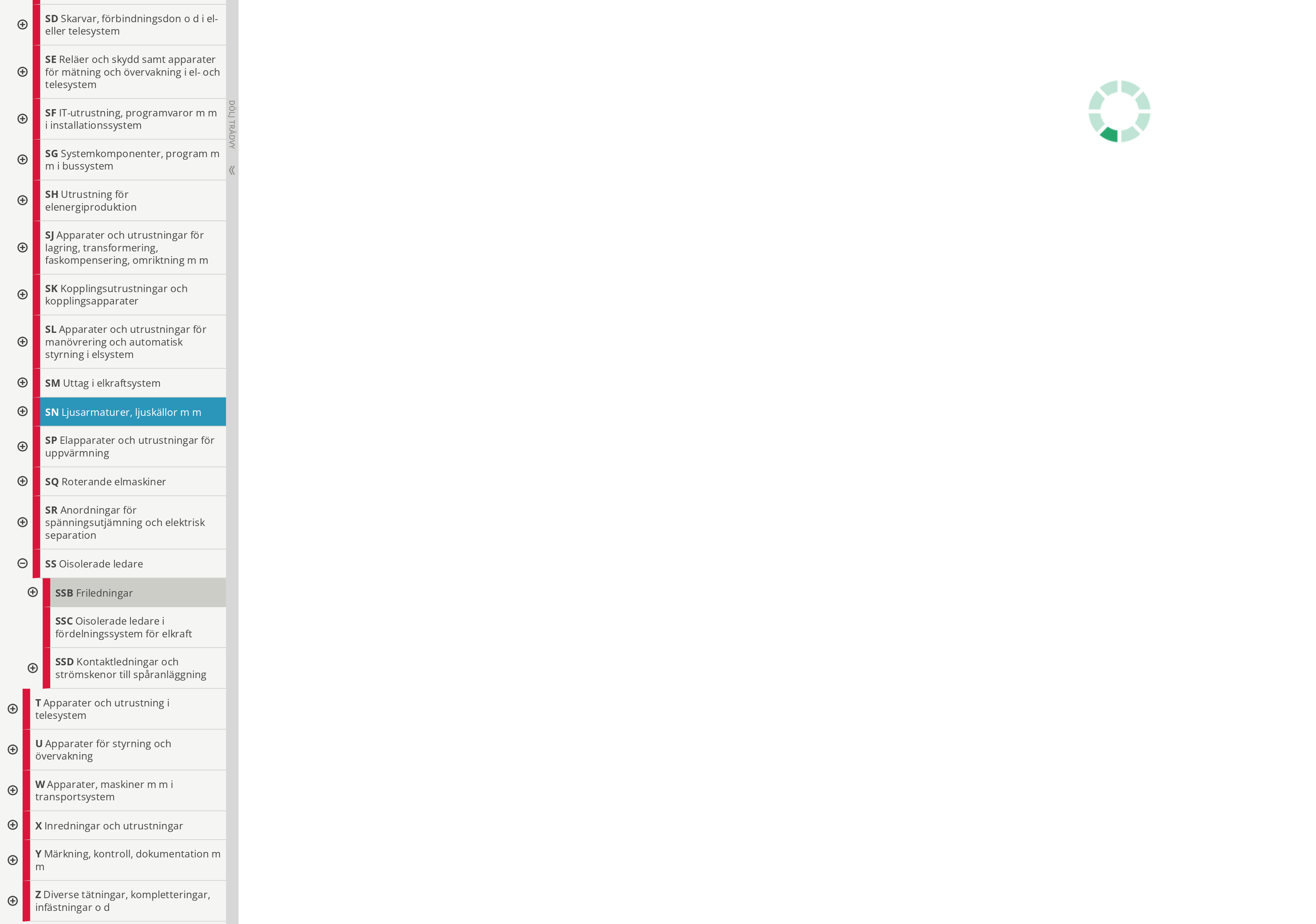
click at [65, 728] on span "Friledningar" at bounding box center [60, 732] width 33 height 8
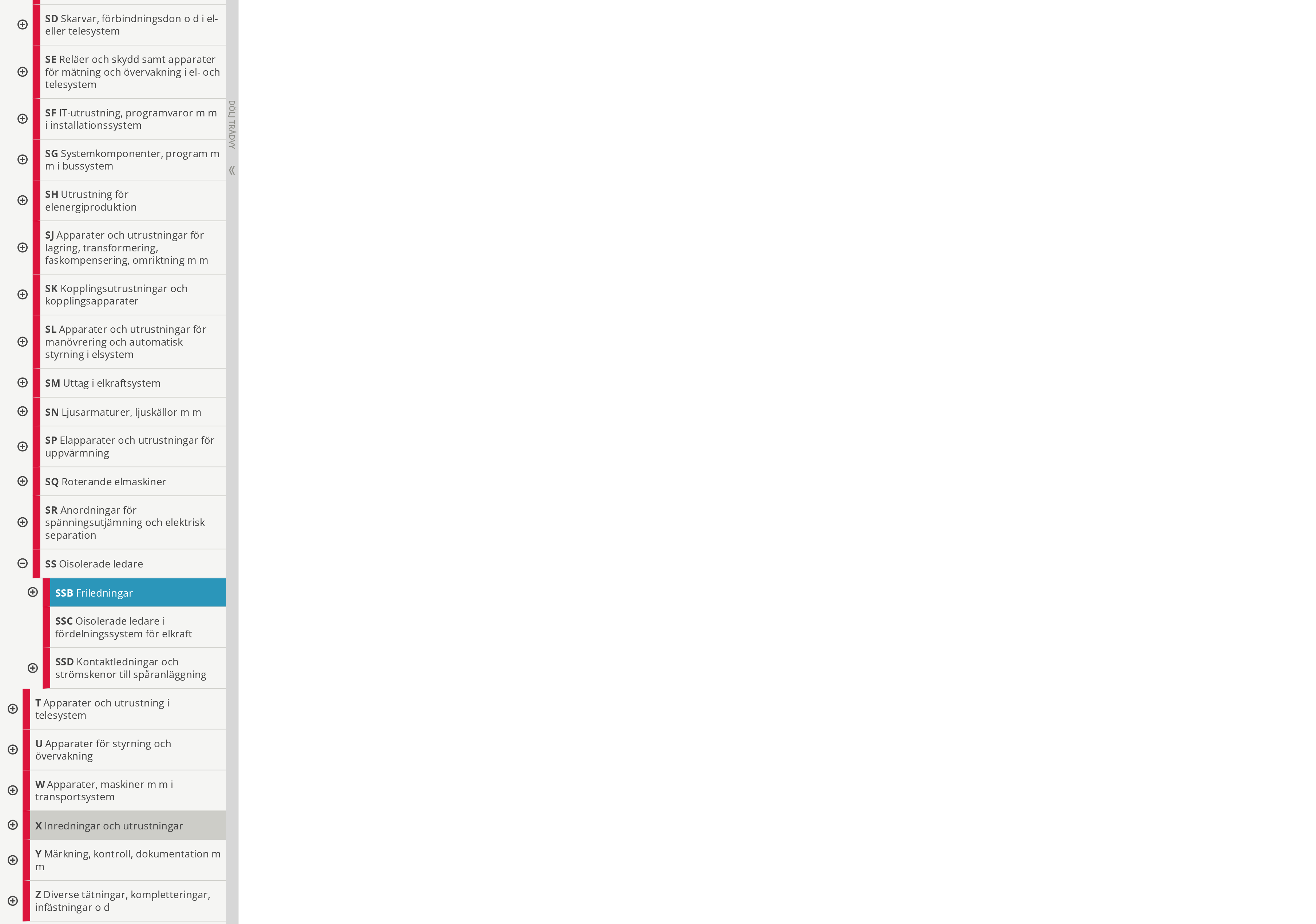
click at [58, 867] on span "Inredningar och utrustningar" at bounding box center [66, 867] width 80 height 8
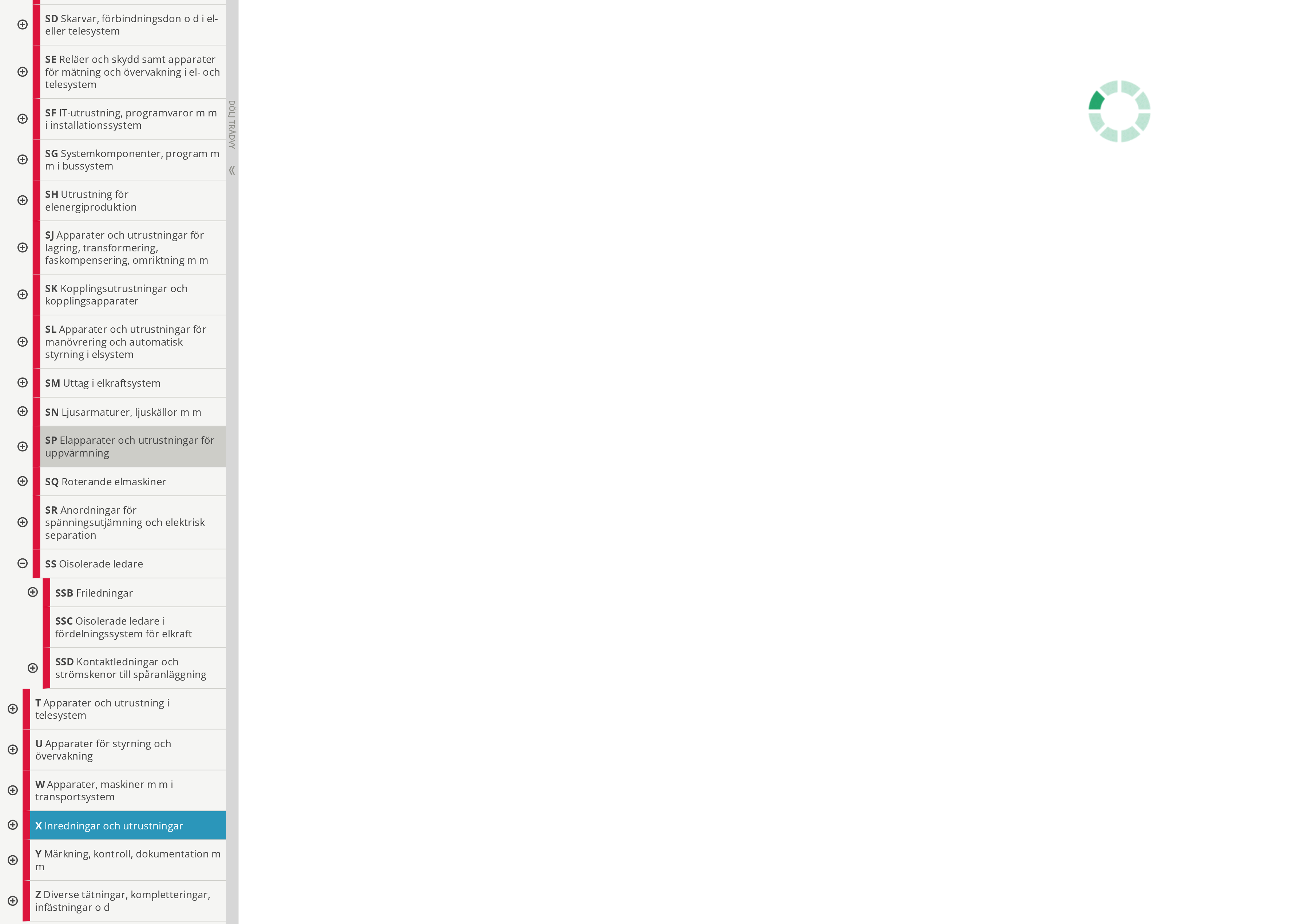
scroll to position [144, 0]
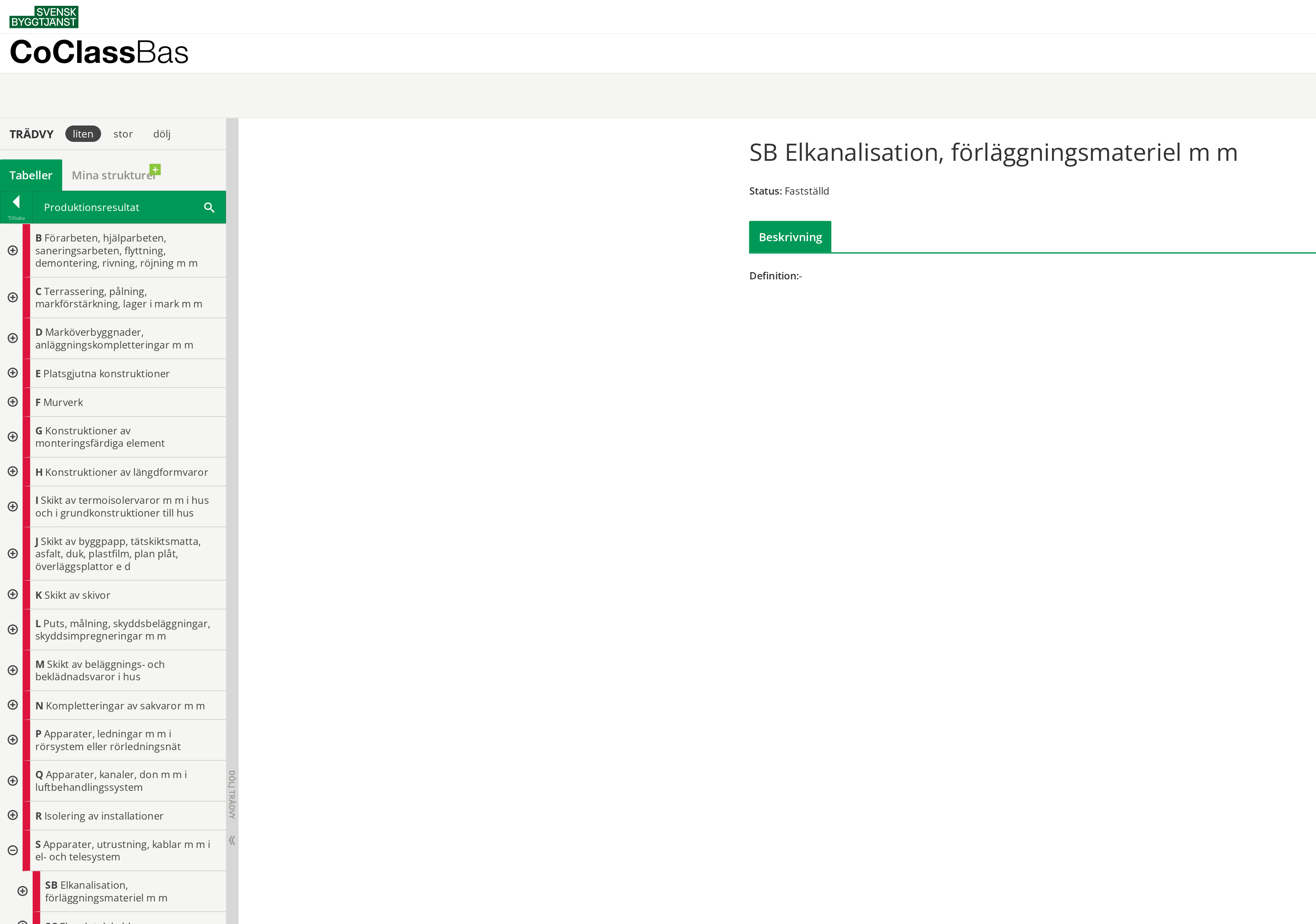
click at [18, 97] on div "Tabeller" at bounding box center [18, 102] width 36 height 18
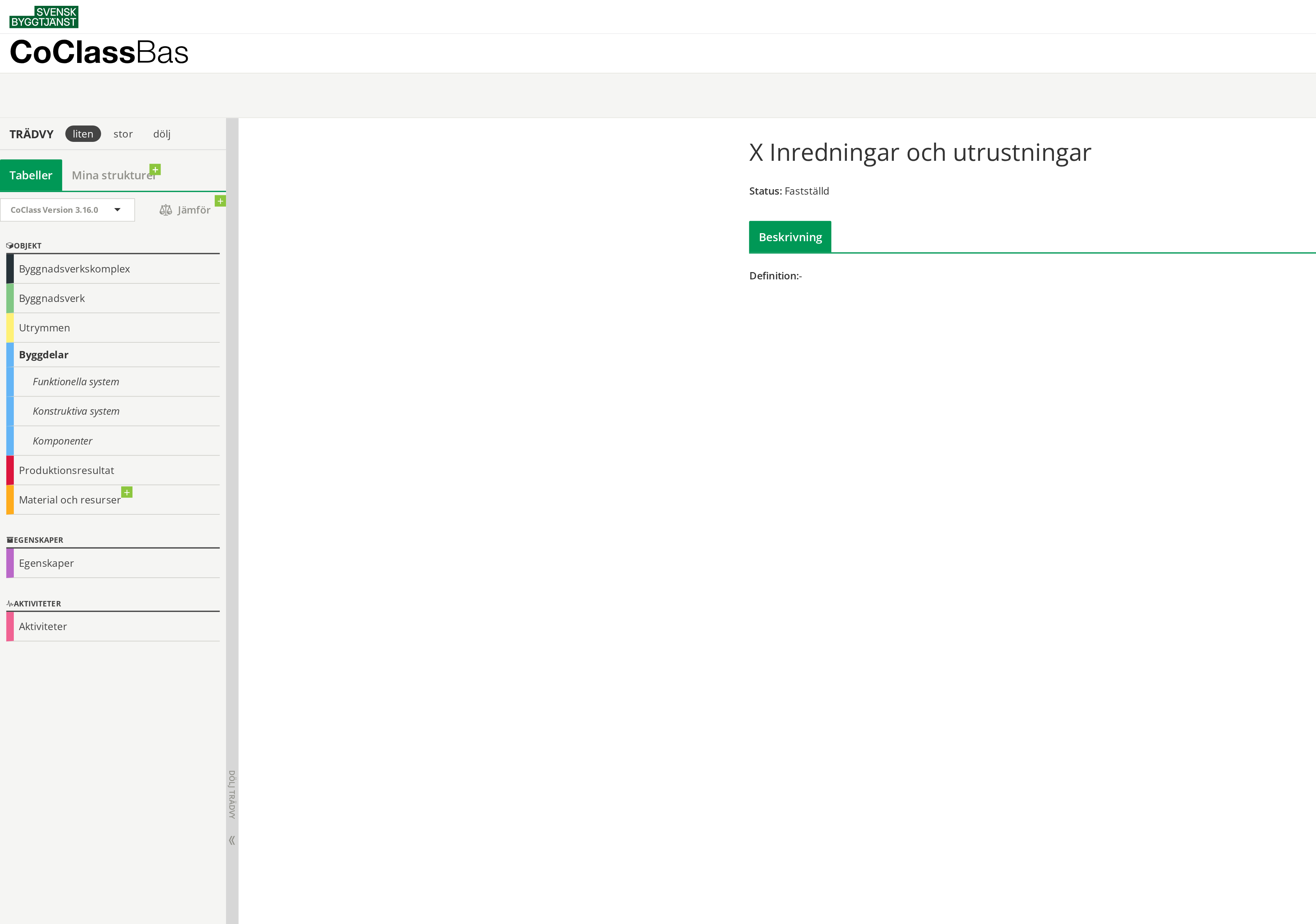
click at [20, 205] on div "Byggdelar" at bounding box center [65, 206] width 124 height 14
click at [31, 230] on div "Funktionella system" at bounding box center [65, 221] width 124 height 17
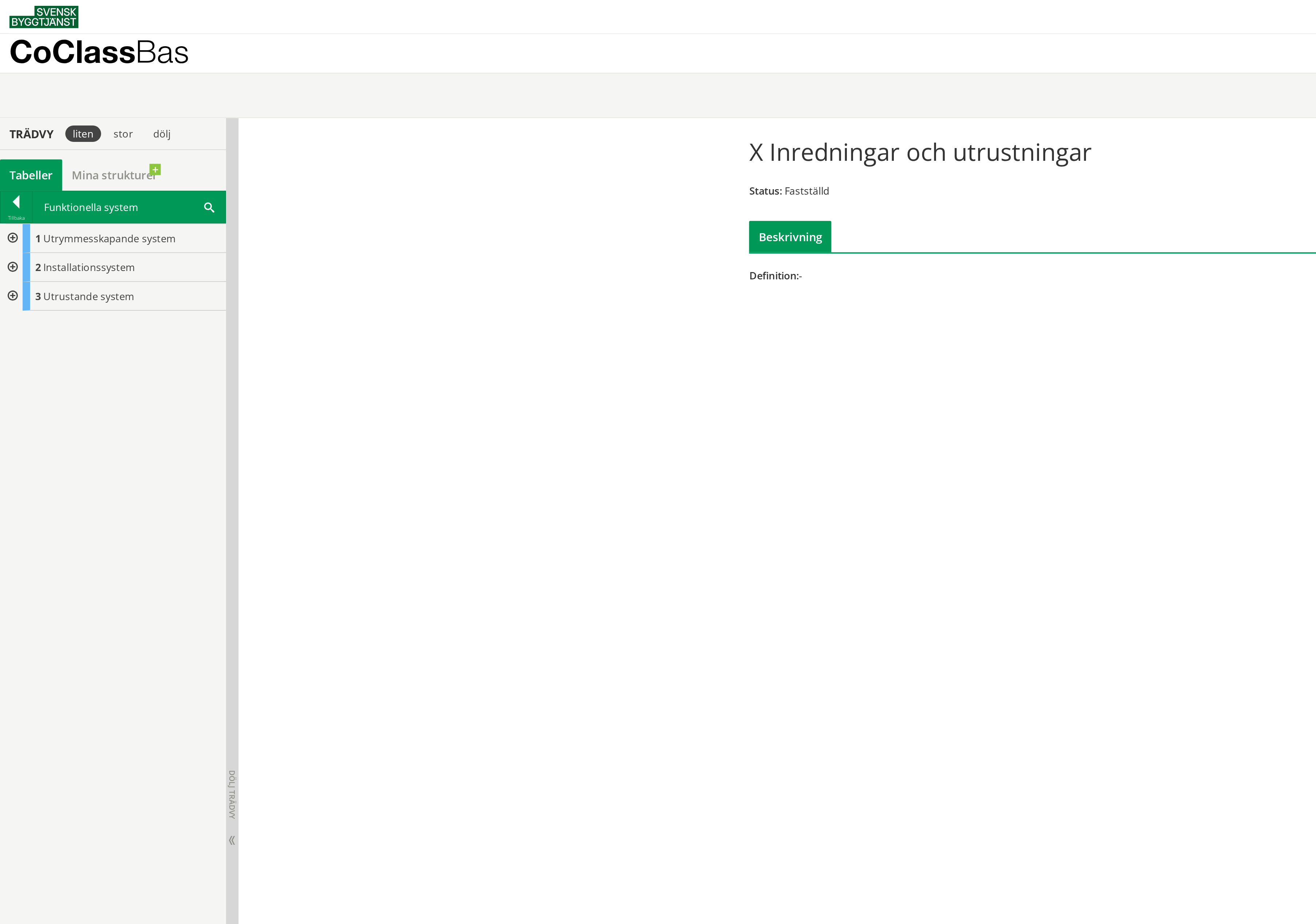
click at [41, 248] on div "1 Utrymmesskapande system 2 Installationssystem 3 Utrustande system" at bounding box center [65, 526] width 131 height 793
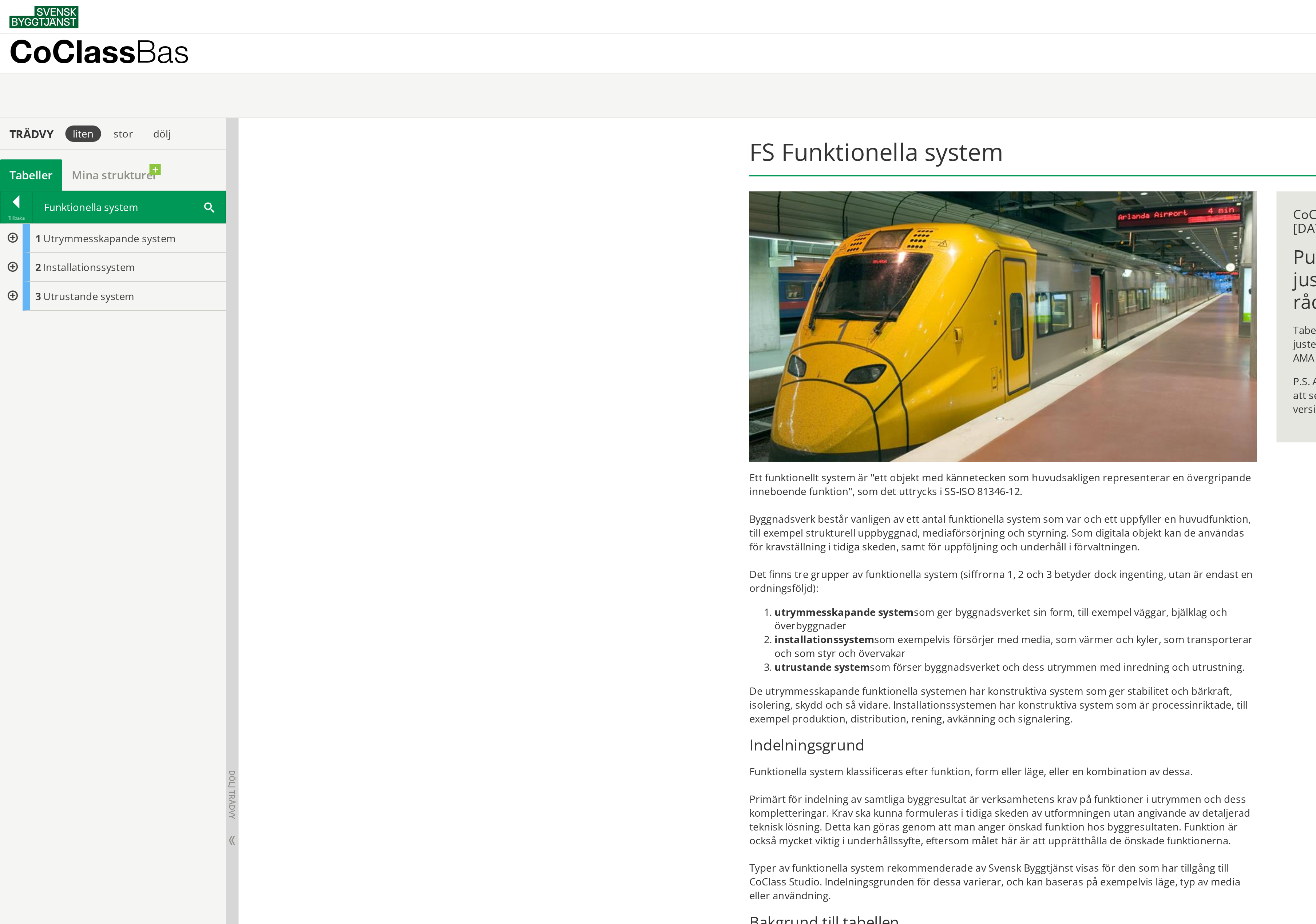
click at [374, 283] on div "FS Funktionella system Ett funktionellt system är "ett objekt med kännetecken s…" at bounding box center [727, 496] width 1178 height 856
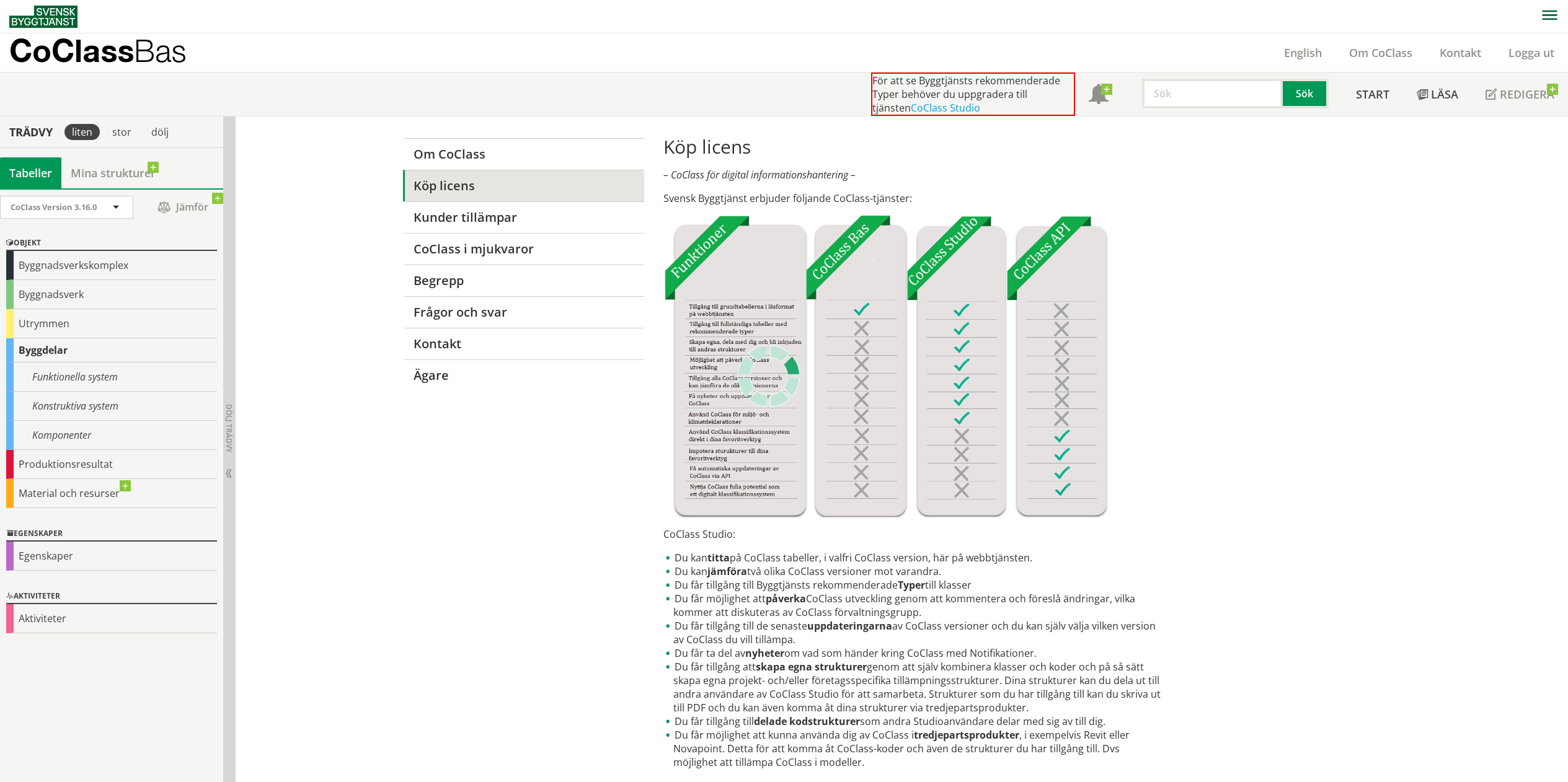
scroll to position [387, 0]
